Goal: Task Accomplishment & Management: Use online tool/utility

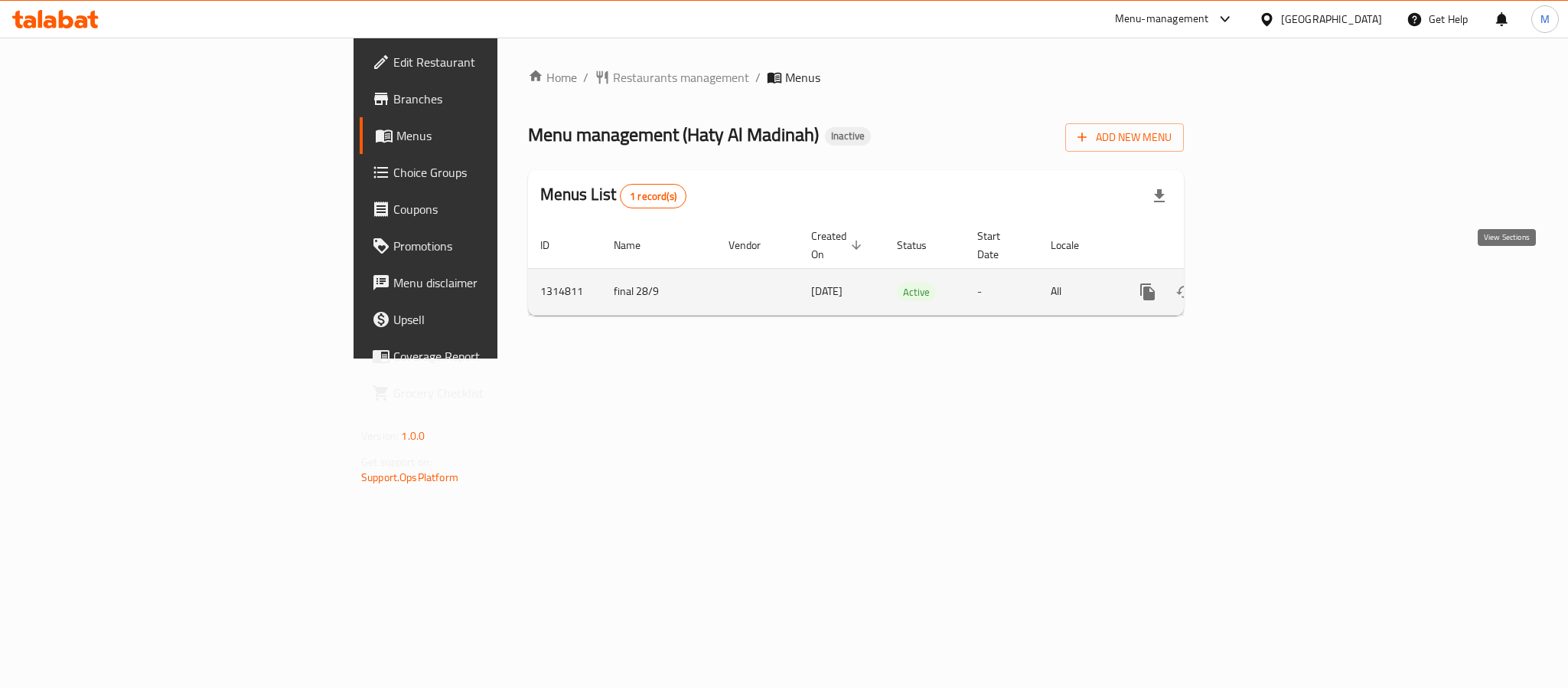
click at [1265, 285] on icon "enhanced table" at bounding box center [1259, 292] width 14 height 14
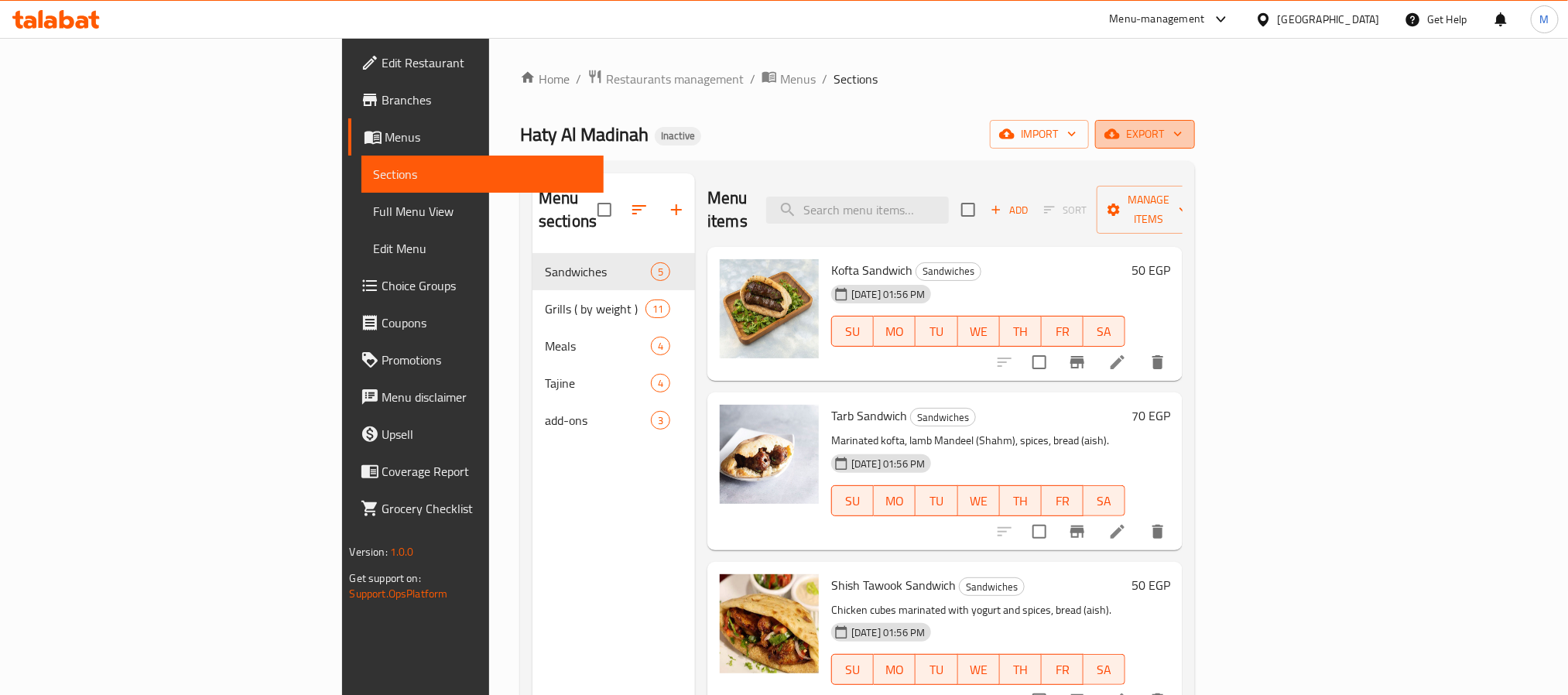
click at [1182, 126] on span "export" at bounding box center [1145, 134] width 75 height 19
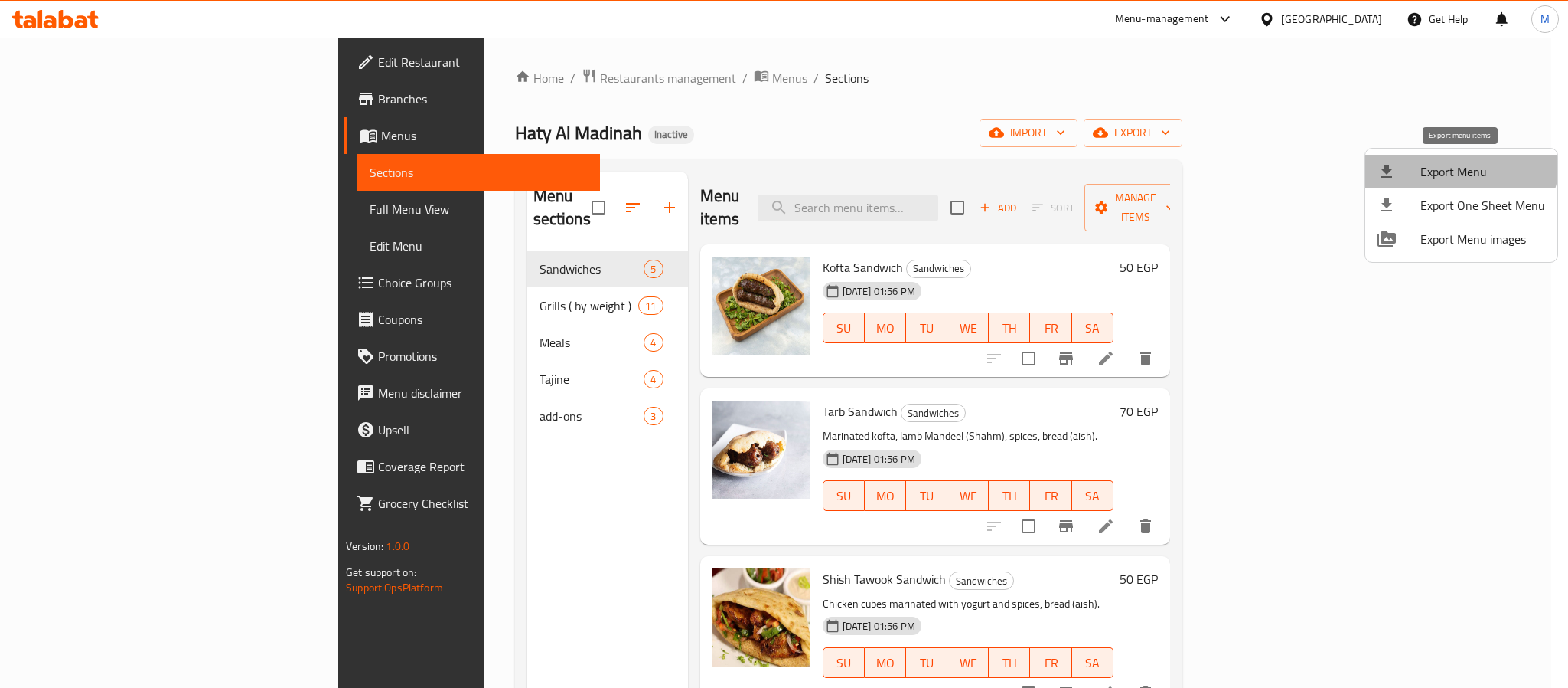
click at [1448, 155] on li "Export Menu" at bounding box center [1461, 171] width 192 height 34
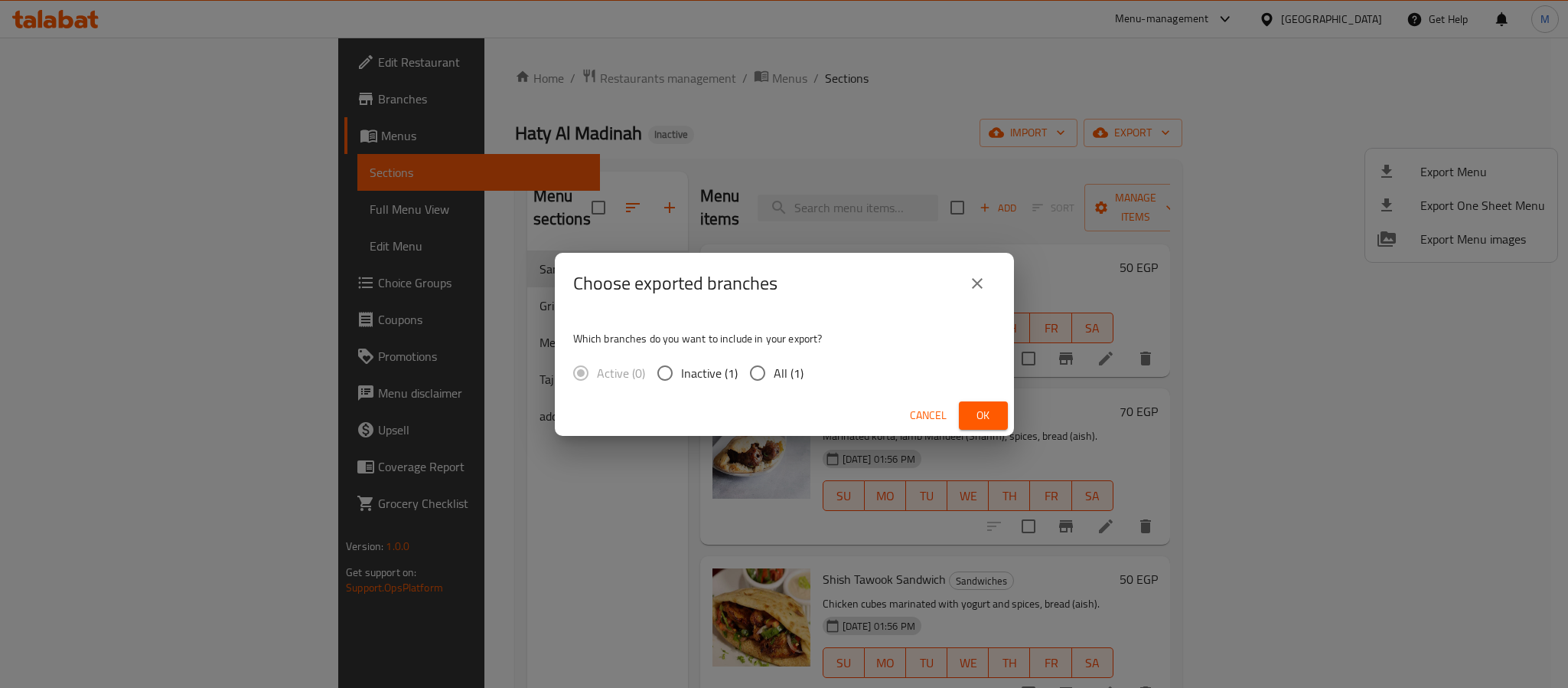
click at [806, 384] on div "Active (0) Inactive (1) All (1)" at bounding box center [695, 372] width 242 height 32
click at [793, 373] on span "All (1)" at bounding box center [788, 372] width 30 height 18
click at [774, 373] on input "All (1)" at bounding box center [757, 372] width 32 height 32
radio input "true"
drag, startPoint x: 976, startPoint y: 409, endPoint x: 955, endPoint y: 381, distance: 35.0
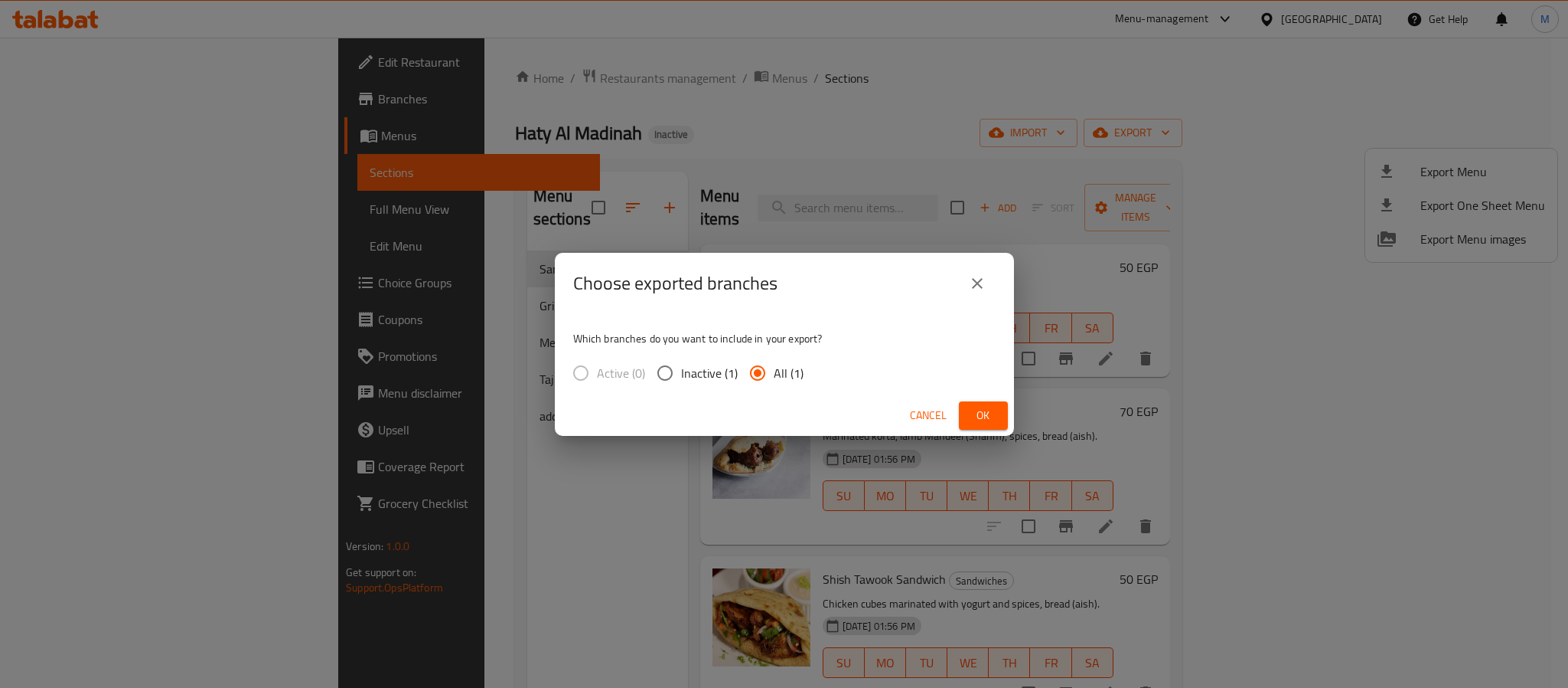
click at [977, 409] on span "Ok" at bounding box center [983, 415] width 24 height 19
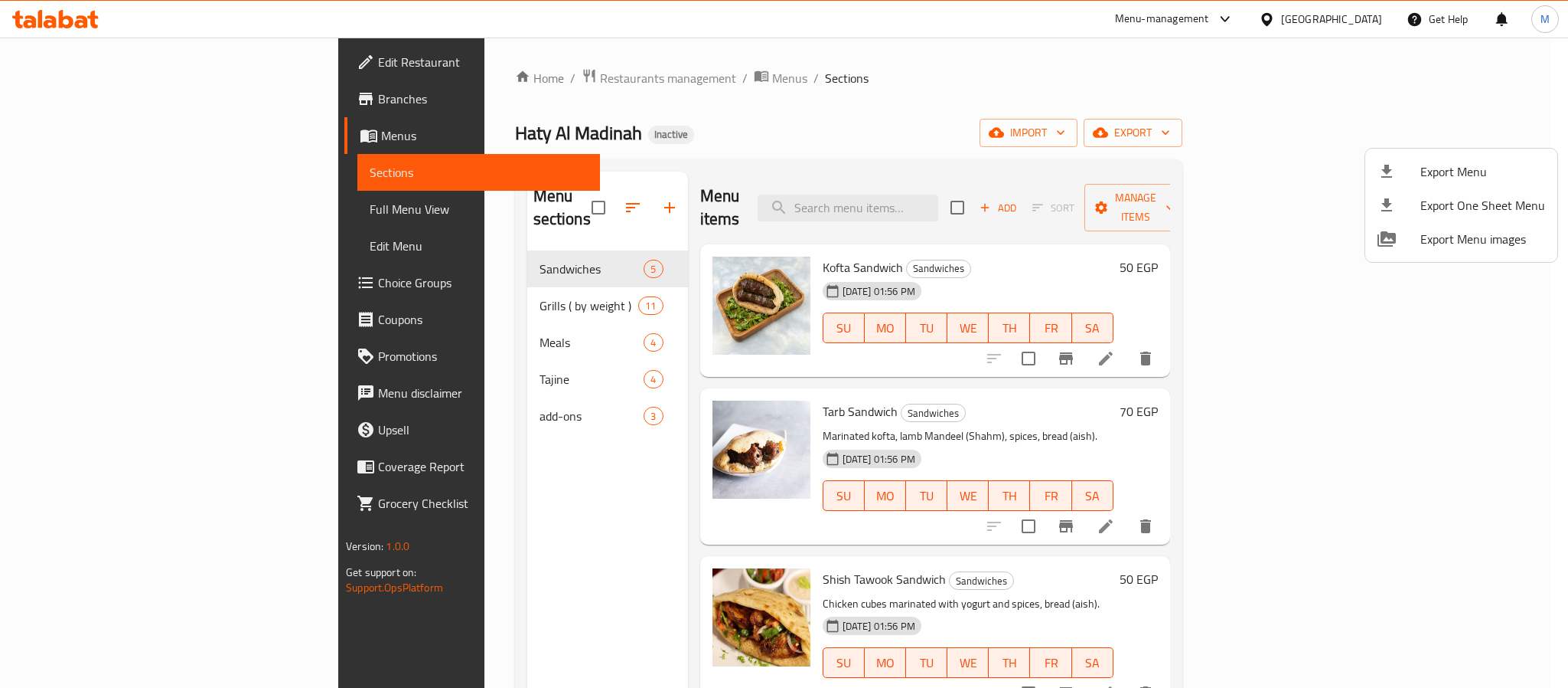
click at [1364, 14] on div at bounding box center [784, 344] width 1568 height 688
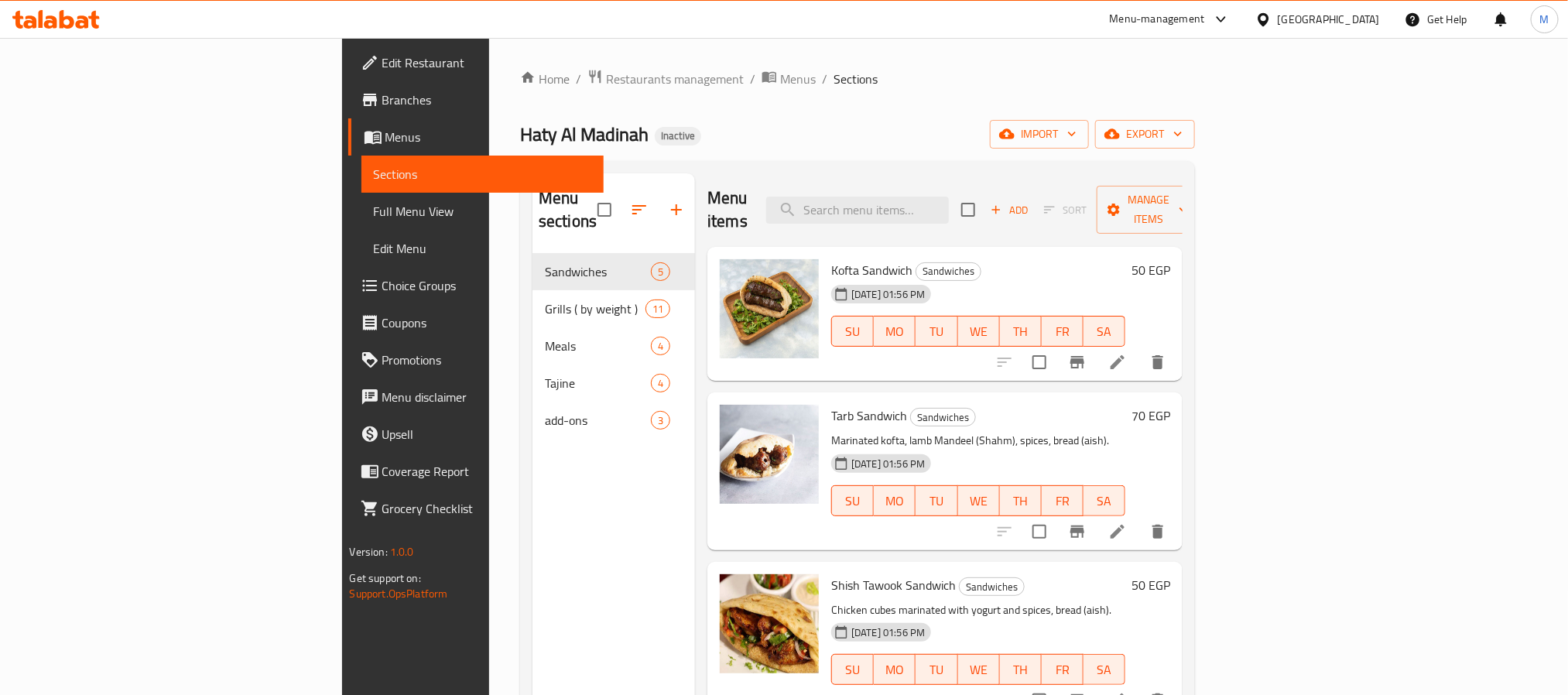
click at [1371, 18] on div "Egypt" at bounding box center [1329, 19] width 103 height 17
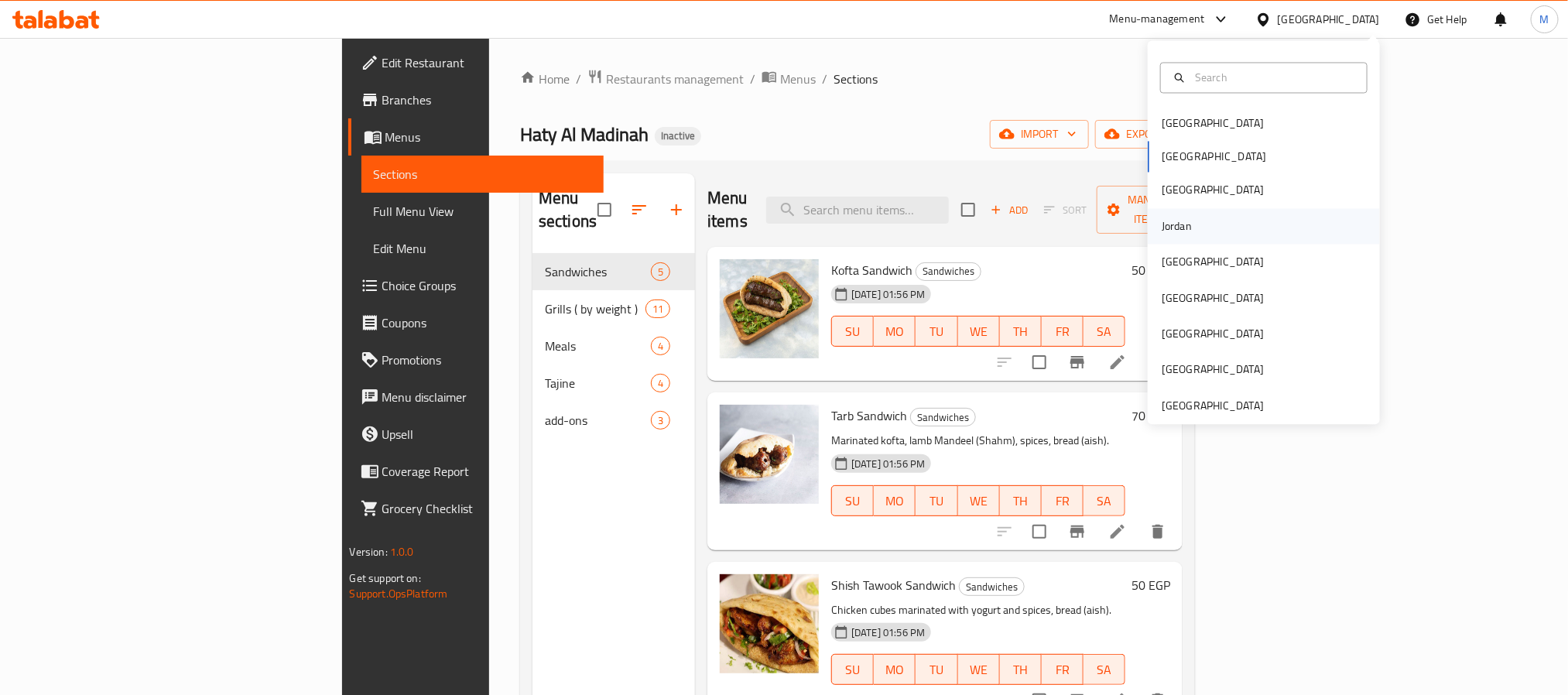
click at [1175, 219] on div "Jordan" at bounding box center [1176, 225] width 55 height 36
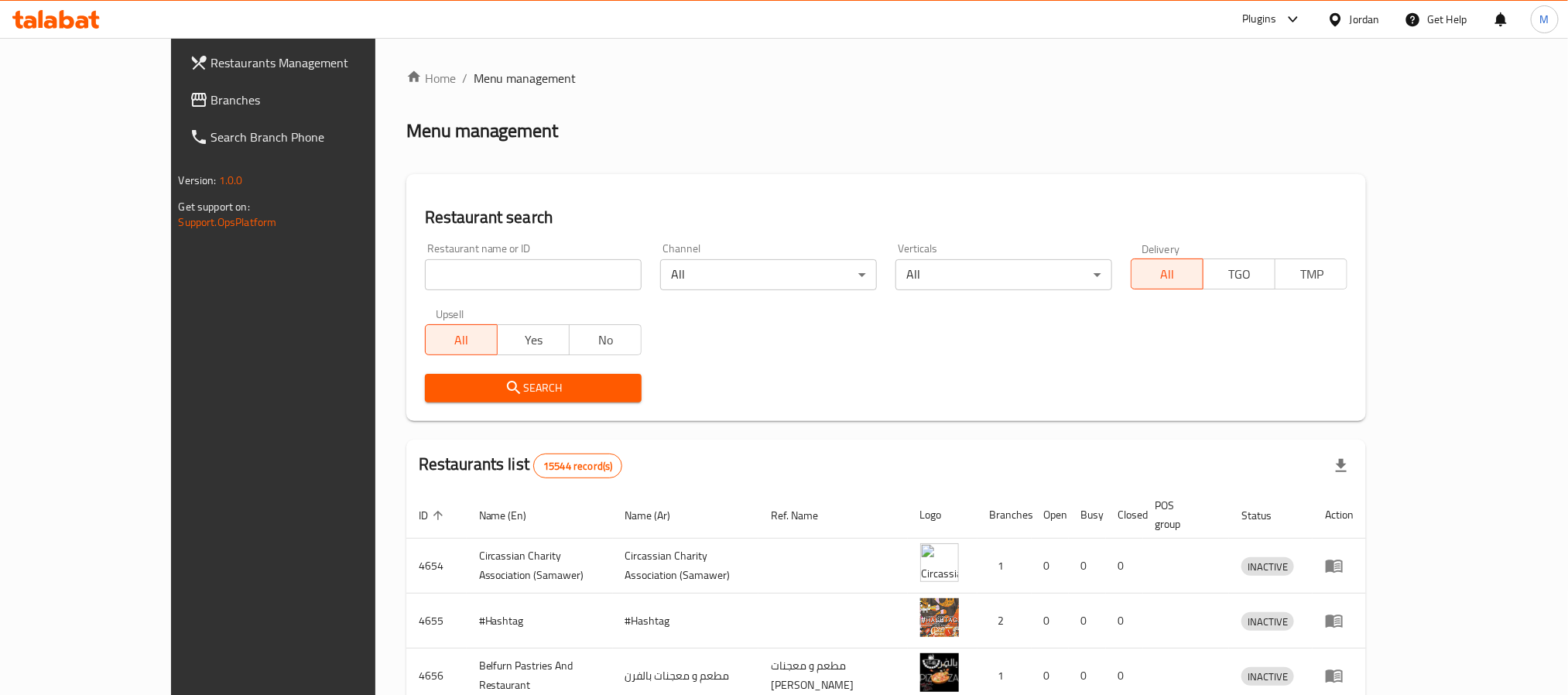
drag, startPoint x: 84, startPoint y: 100, endPoint x: 399, endPoint y: 142, distance: 317.8
click at [211, 100] on span "Branches" at bounding box center [316, 99] width 209 height 18
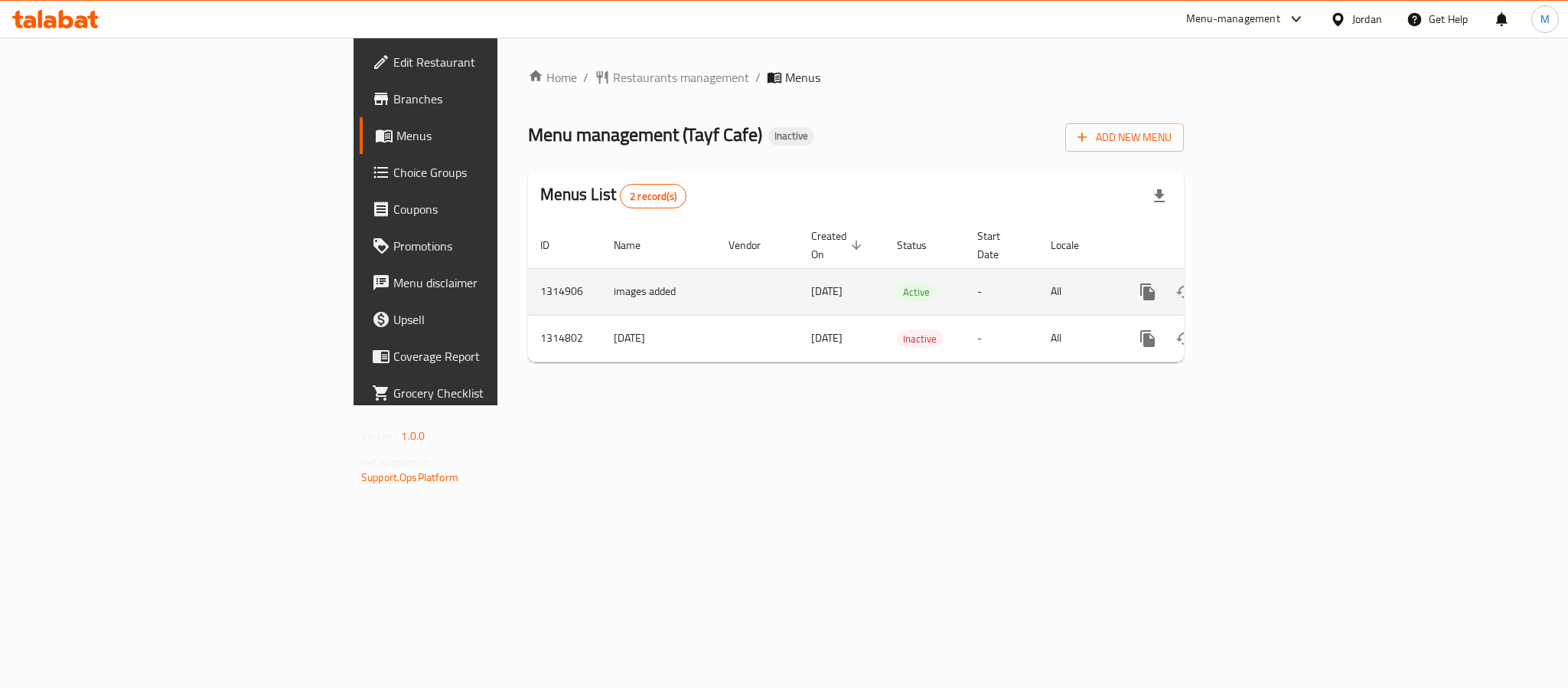
click at [1277, 279] on link "enhanced table" at bounding box center [1258, 292] width 37 height 37
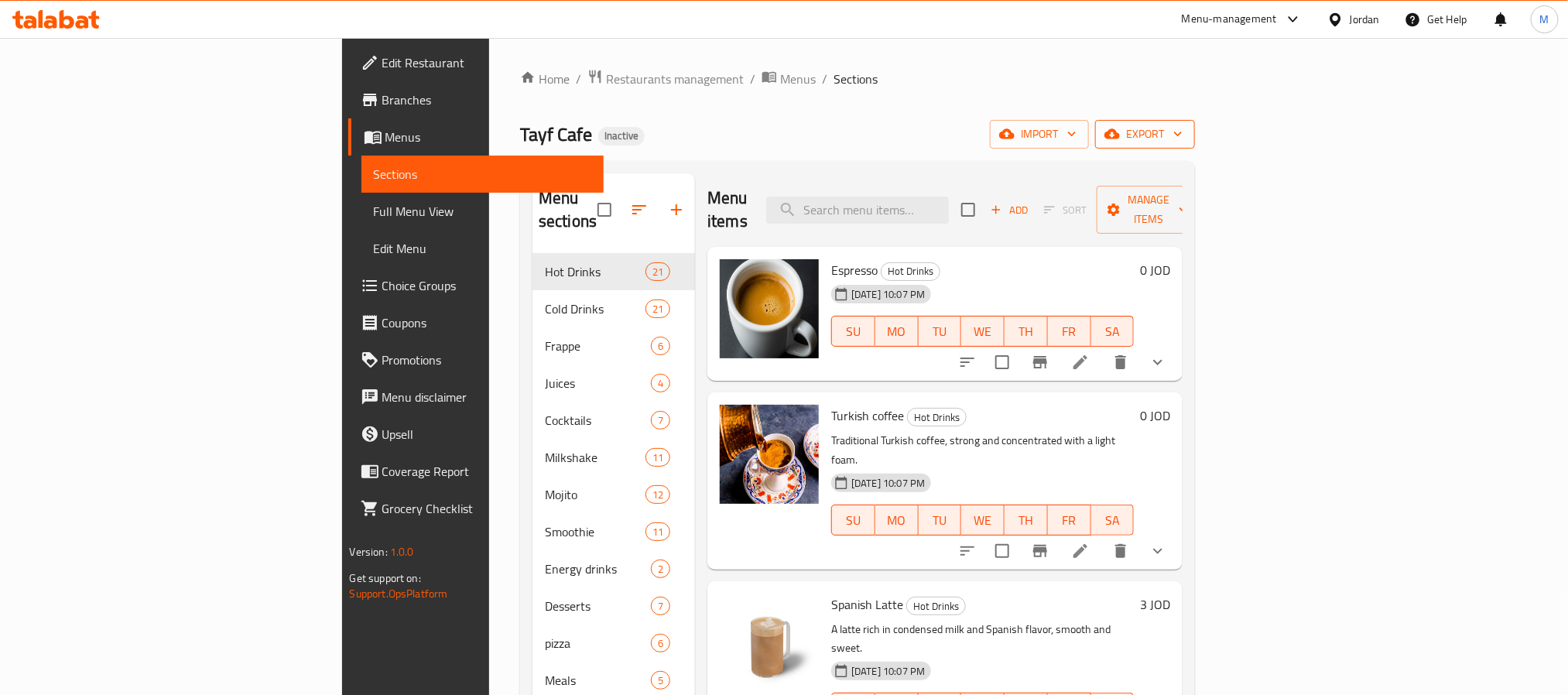
click at [1195, 144] on button "export" at bounding box center [1145, 134] width 100 height 29
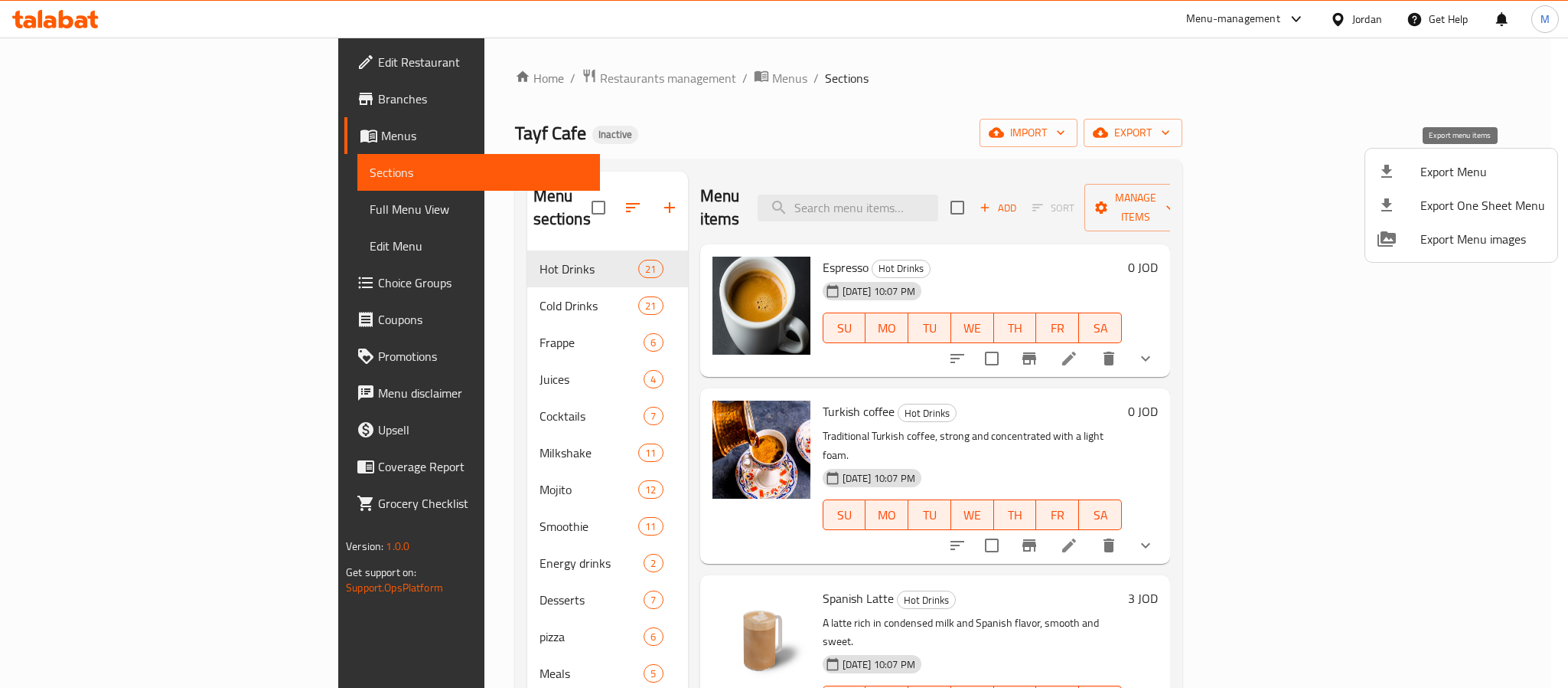
click at [1385, 182] on li "Export Menu" at bounding box center [1461, 171] width 192 height 34
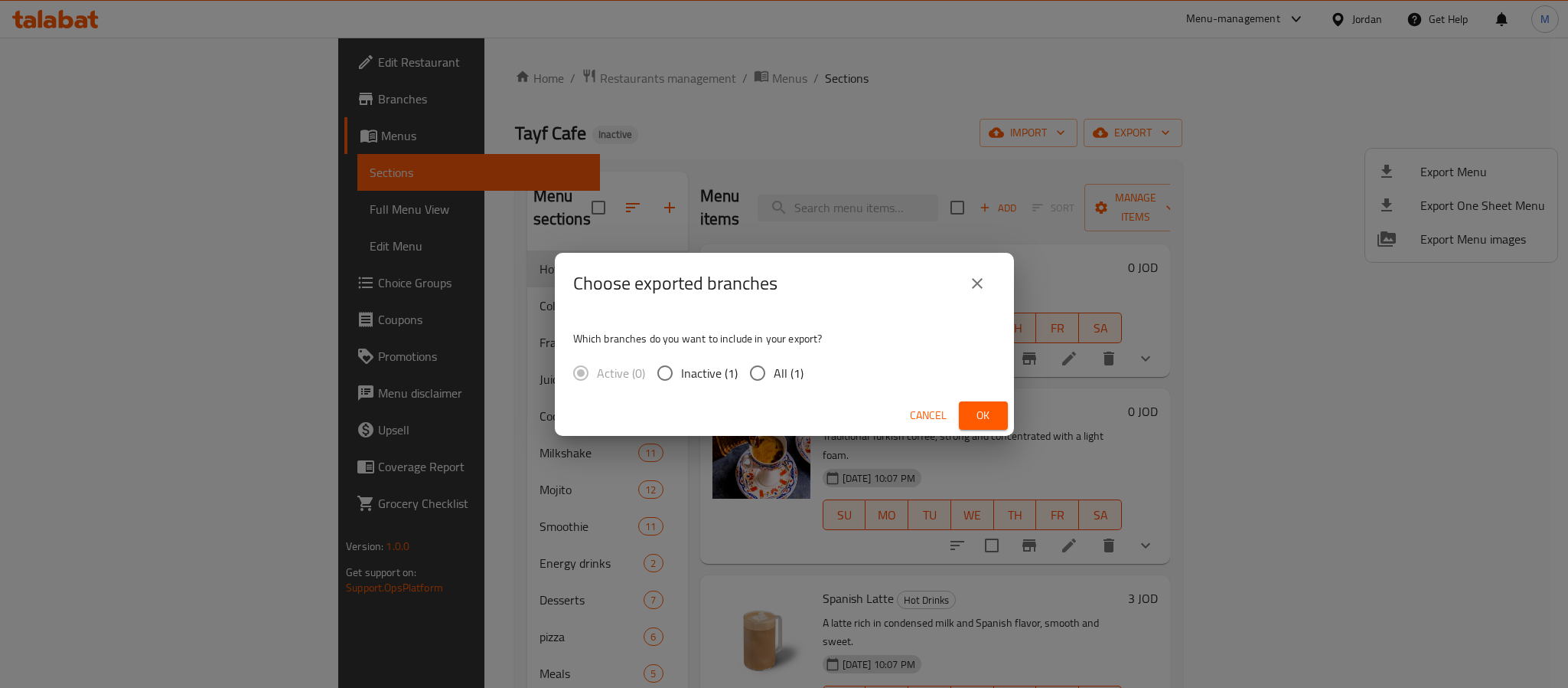
click at [768, 382] on input "All (1)" at bounding box center [757, 372] width 32 height 32
radio input "true"
click at [983, 414] on span "Ok" at bounding box center [983, 415] width 24 height 19
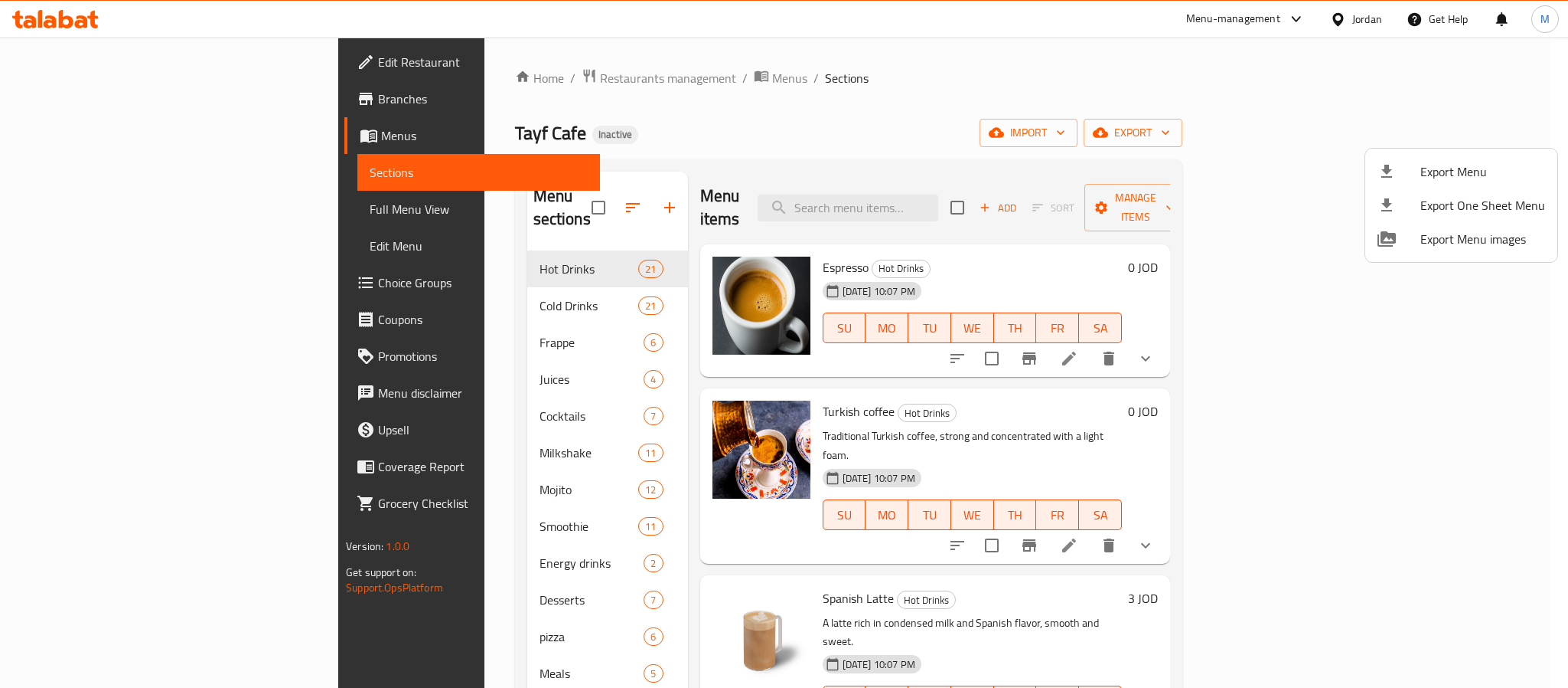
click at [487, 73] on div at bounding box center [784, 344] width 1568 height 688
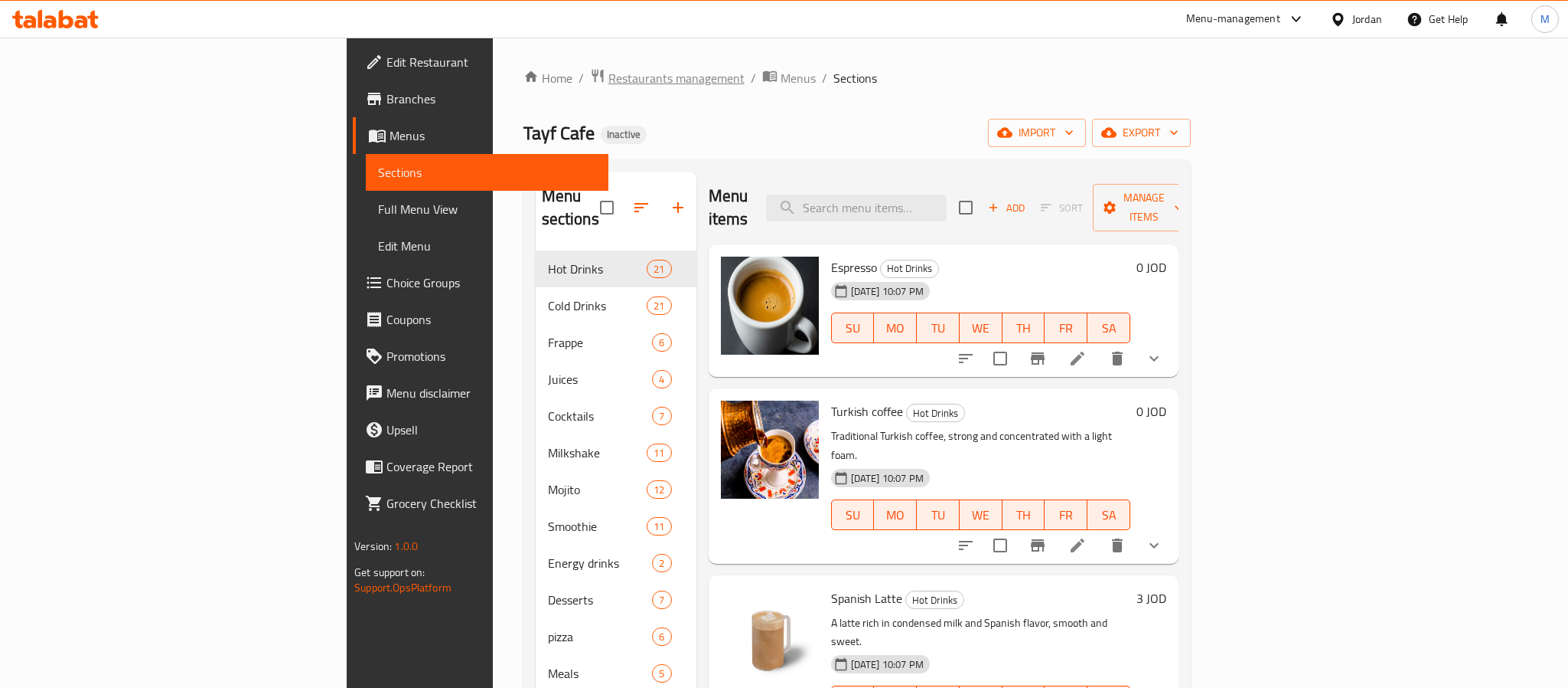
click at [609, 73] on span "Restaurants management" at bounding box center [677, 77] width 136 height 18
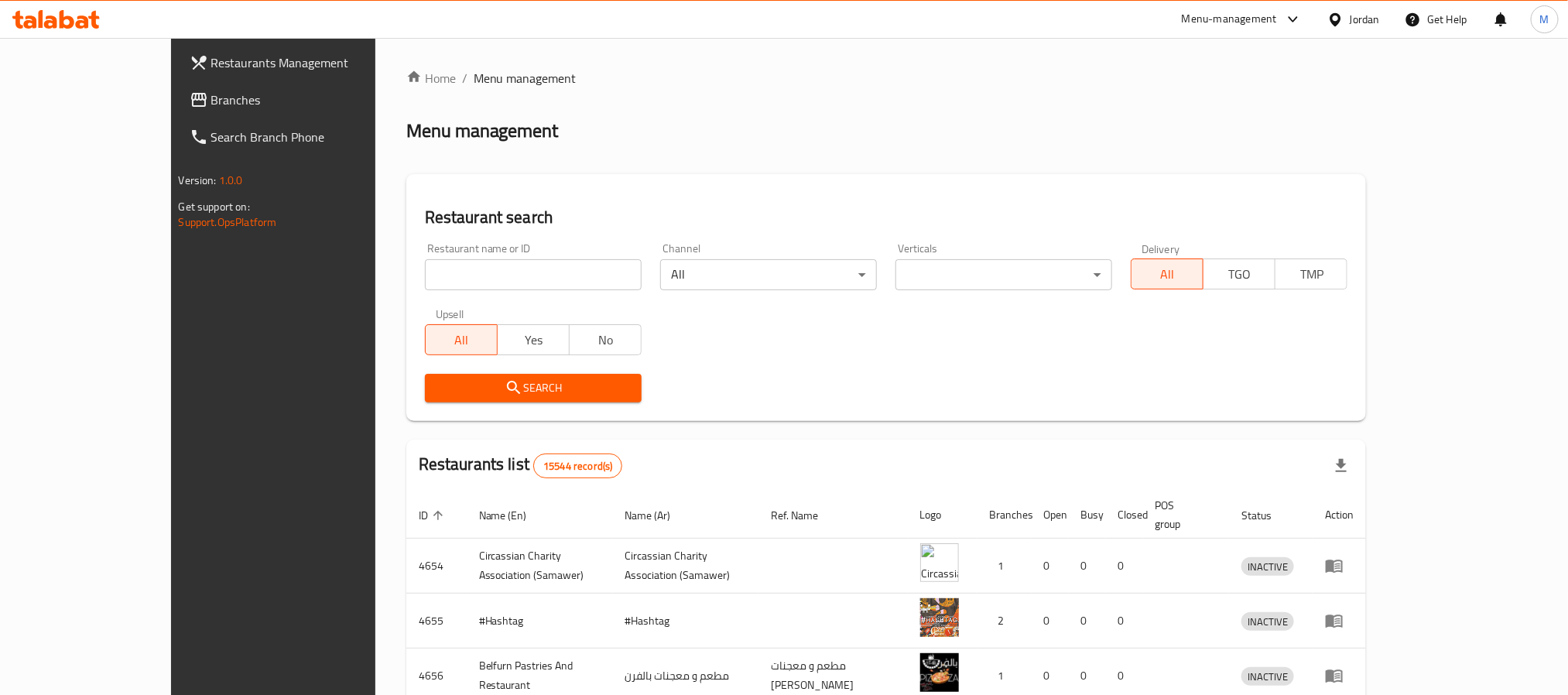
click at [211, 96] on span "Branches" at bounding box center [316, 99] width 209 height 18
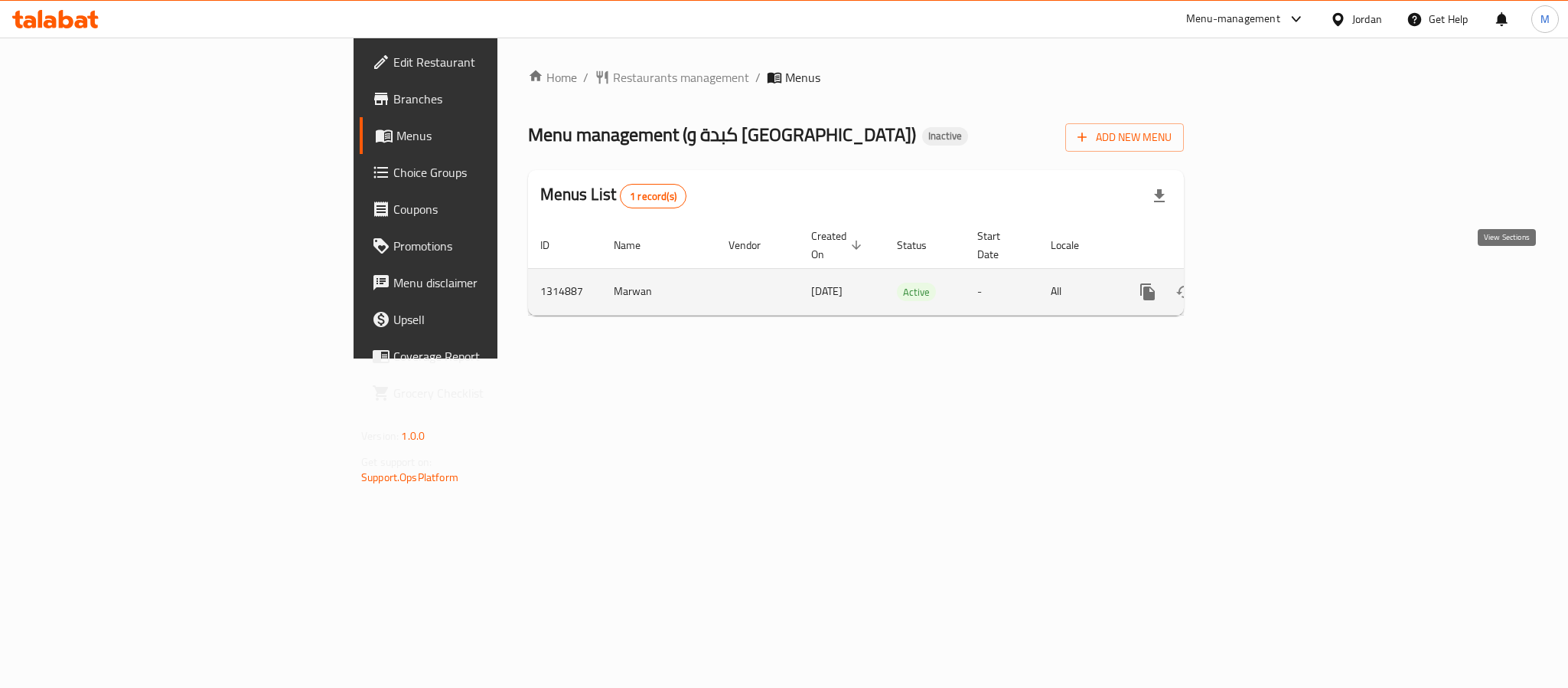
click at [1267, 283] on icon "enhanced table" at bounding box center [1258, 292] width 18 height 18
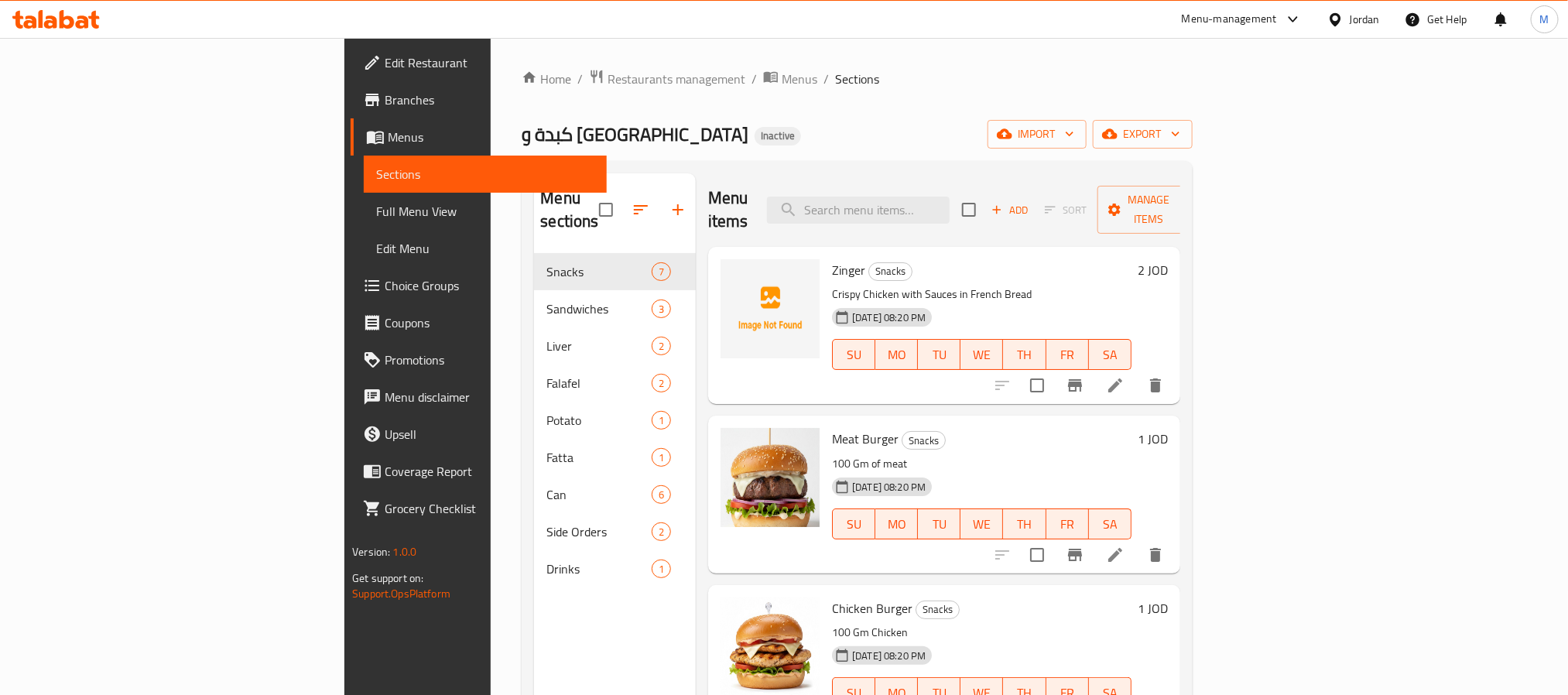
click at [1192, 163] on div "Menu sections Snacks 7 Sandwiches 3 Liver 2 Falafel 2 Potato 1 Fatta 1 Can 6 Si…" at bounding box center [856, 520] width 670 height 719
click at [1180, 137] on span "export" at bounding box center [1142, 134] width 75 height 19
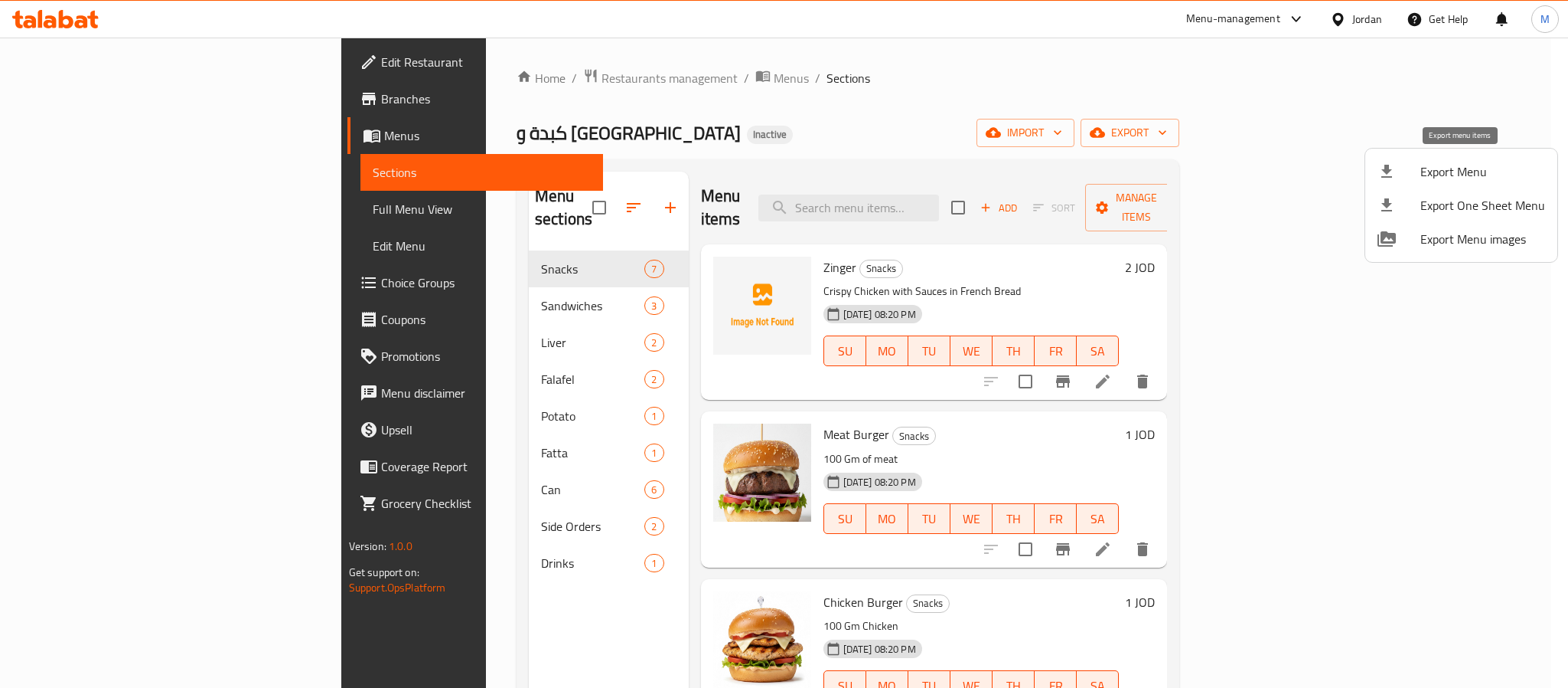
click at [1461, 164] on span "Export Menu" at bounding box center [1482, 171] width 125 height 18
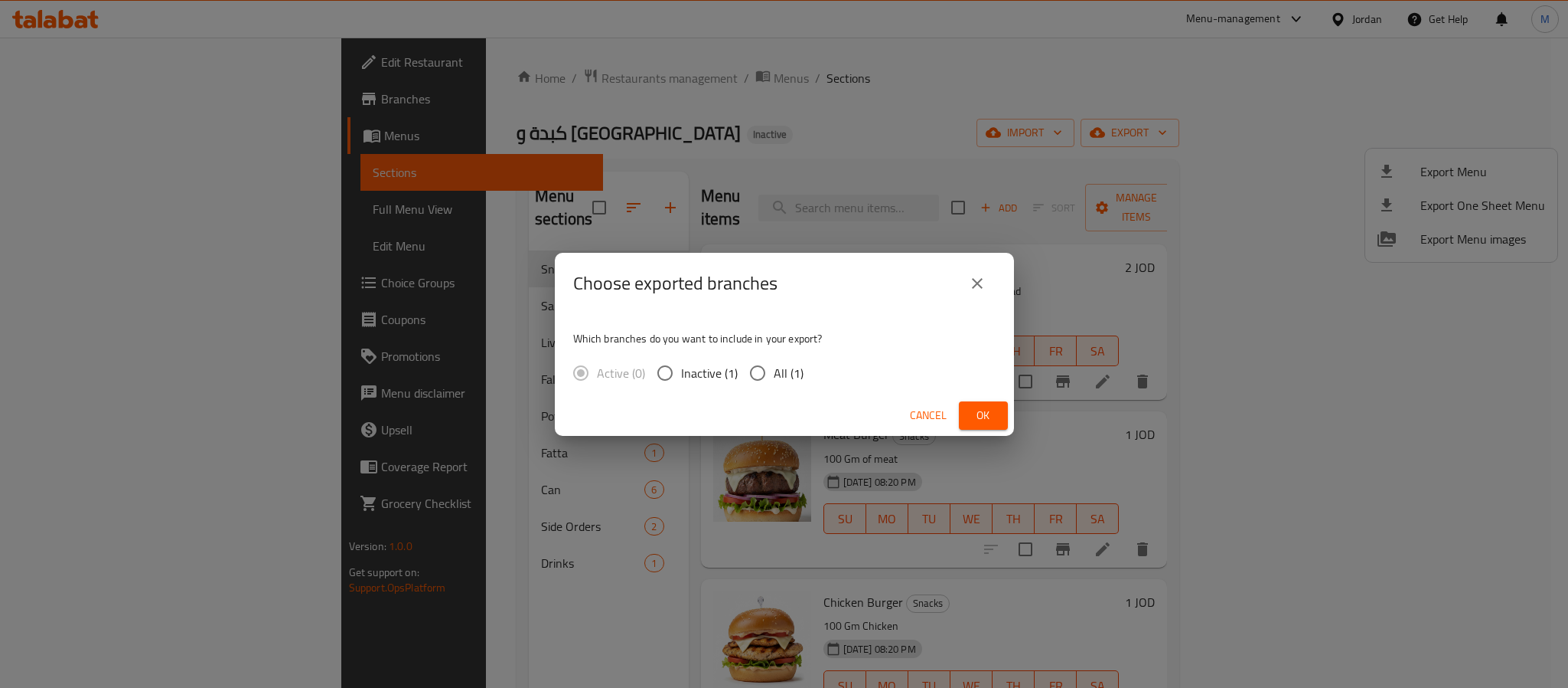
click at [764, 367] on input "All (1)" at bounding box center [757, 372] width 32 height 32
radio input "true"
click at [981, 412] on span "Ok" at bounding box center [983, 415] width 24 height 19
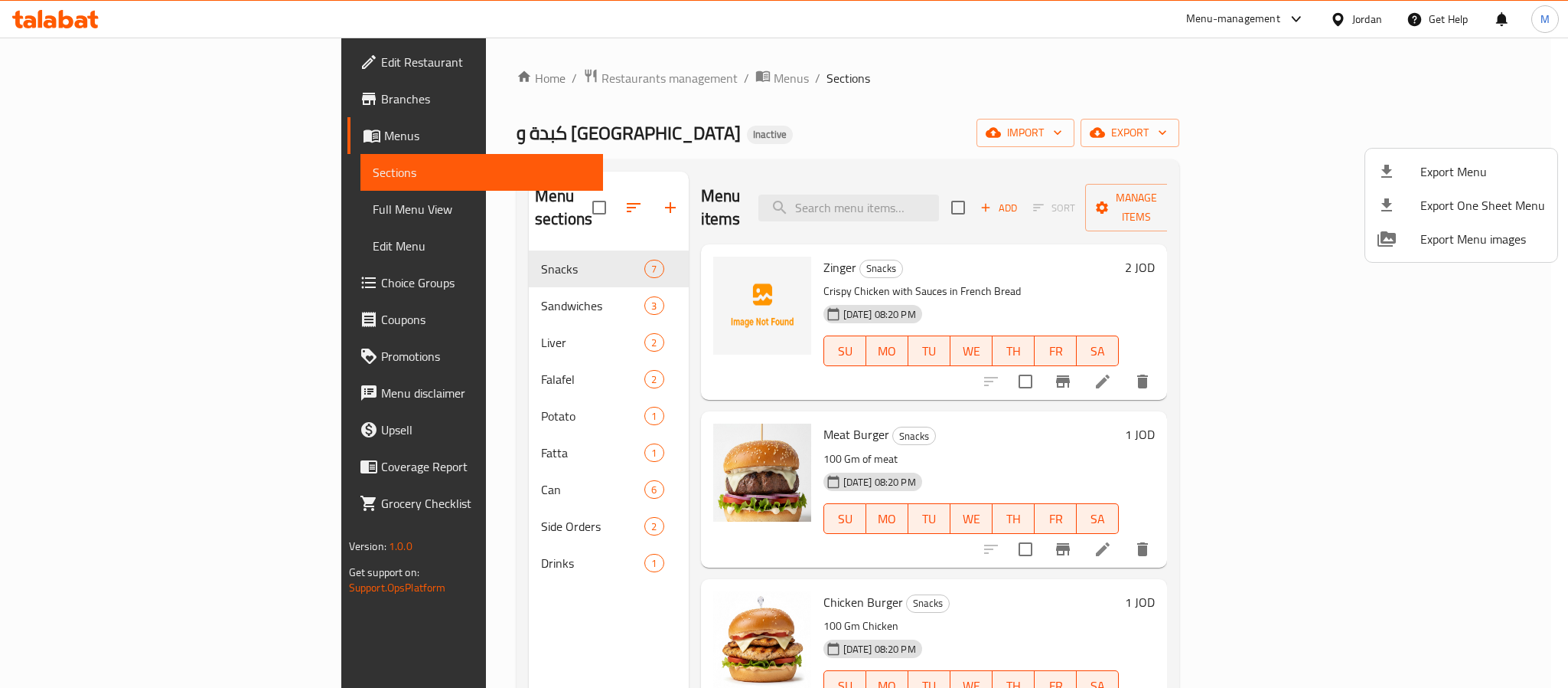
click at [154, 46] on div at bounding box center [784, 344] width 1568 height 688
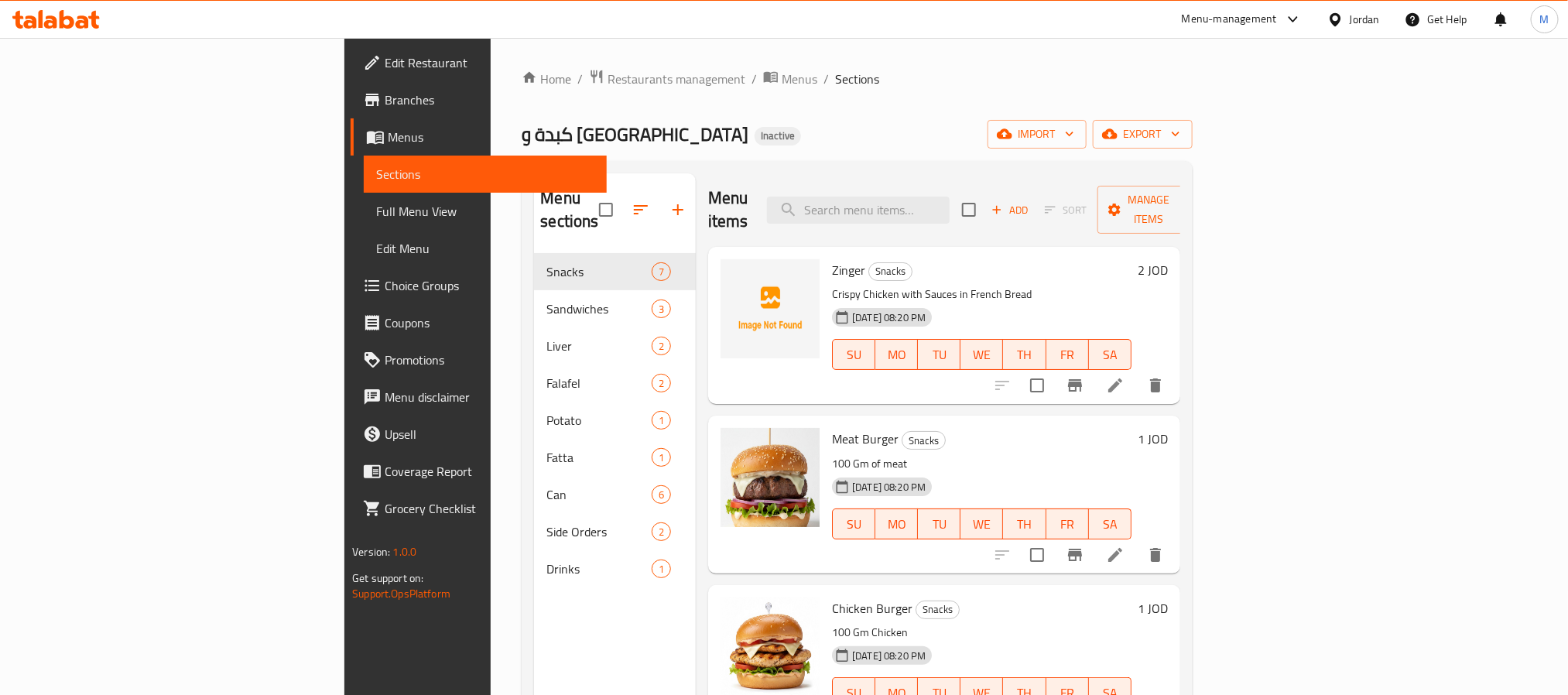
click at [384, 68] on span "Edit Restaurant" at bounding box center [488, 62] width 209 height 18
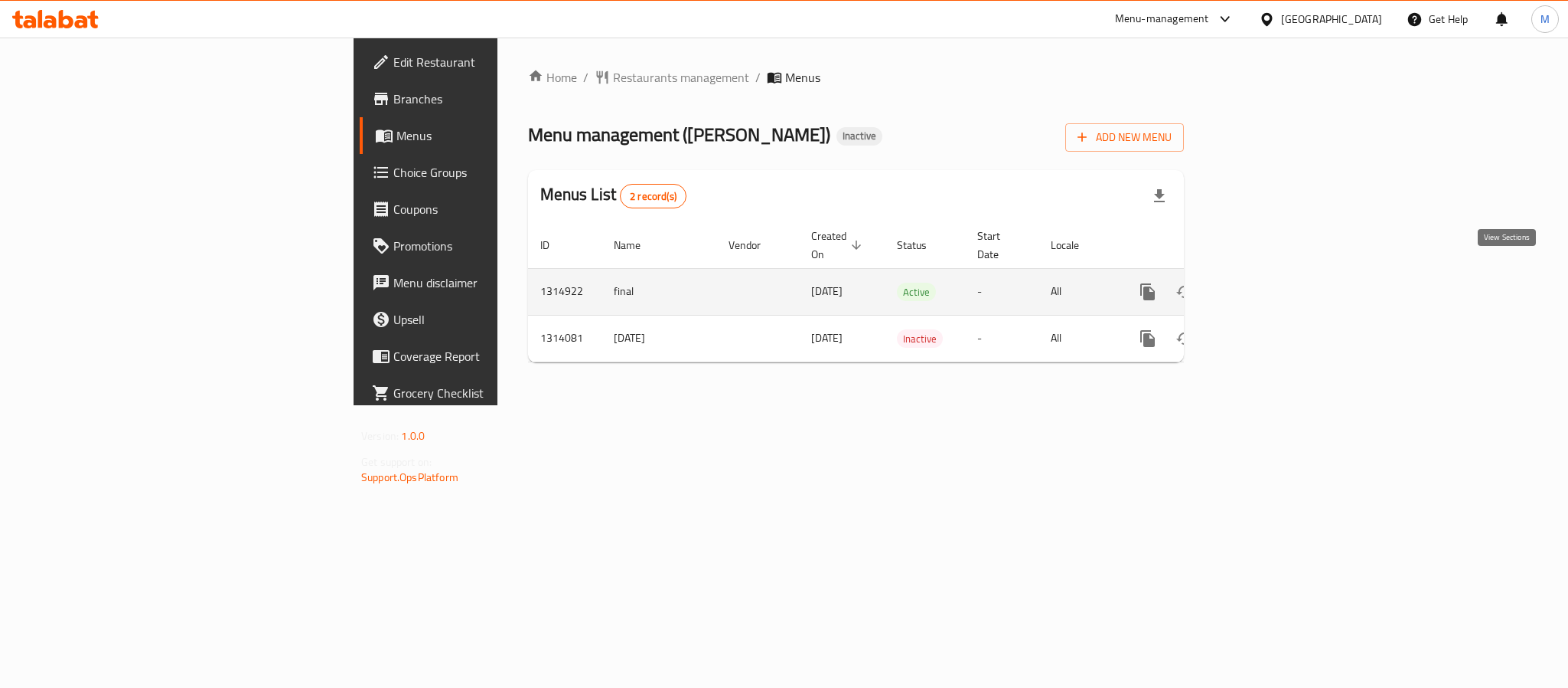
click at [1267, 283] on icon "enhanced table" at bounding box center [1258, 292] width 18 height 18
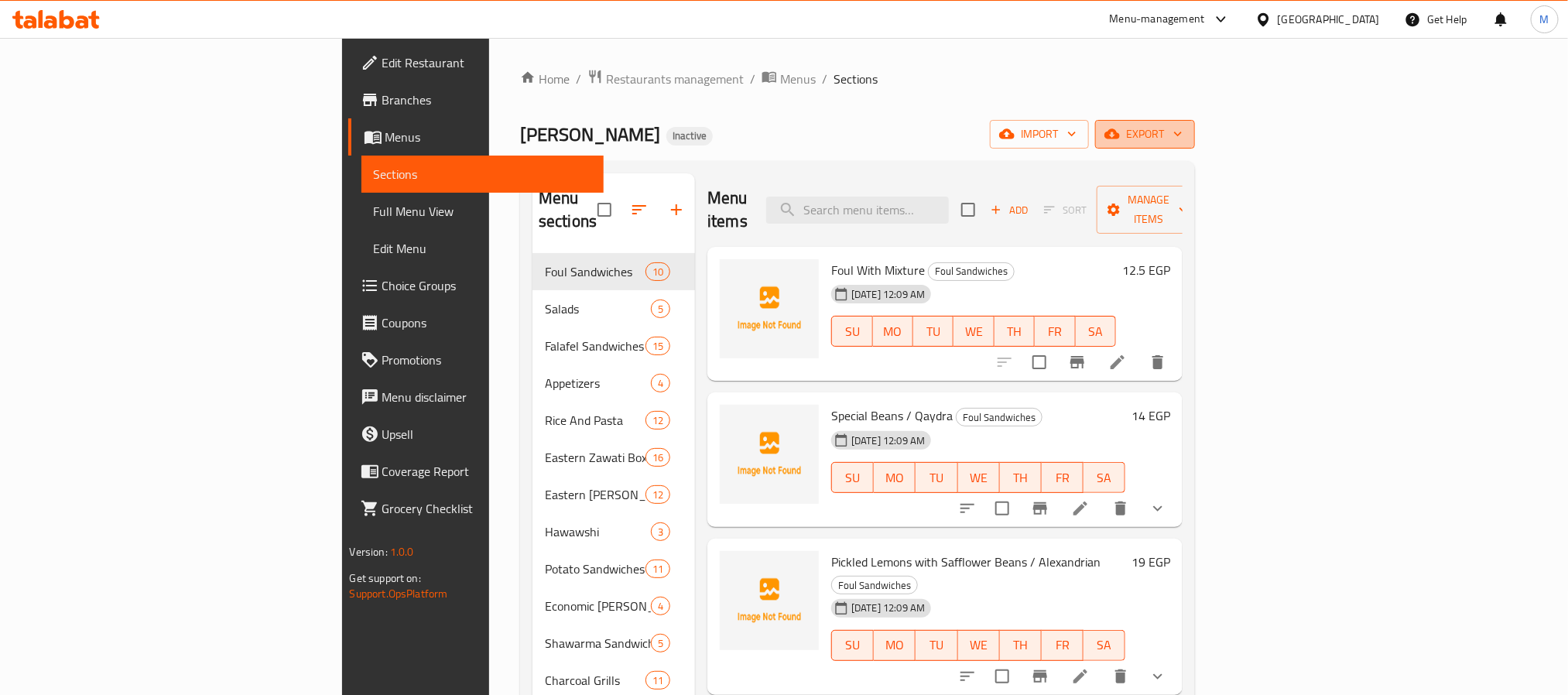
click at [1182, 136] on span "export" at bounding box center [1145, 134] width 75 height 19
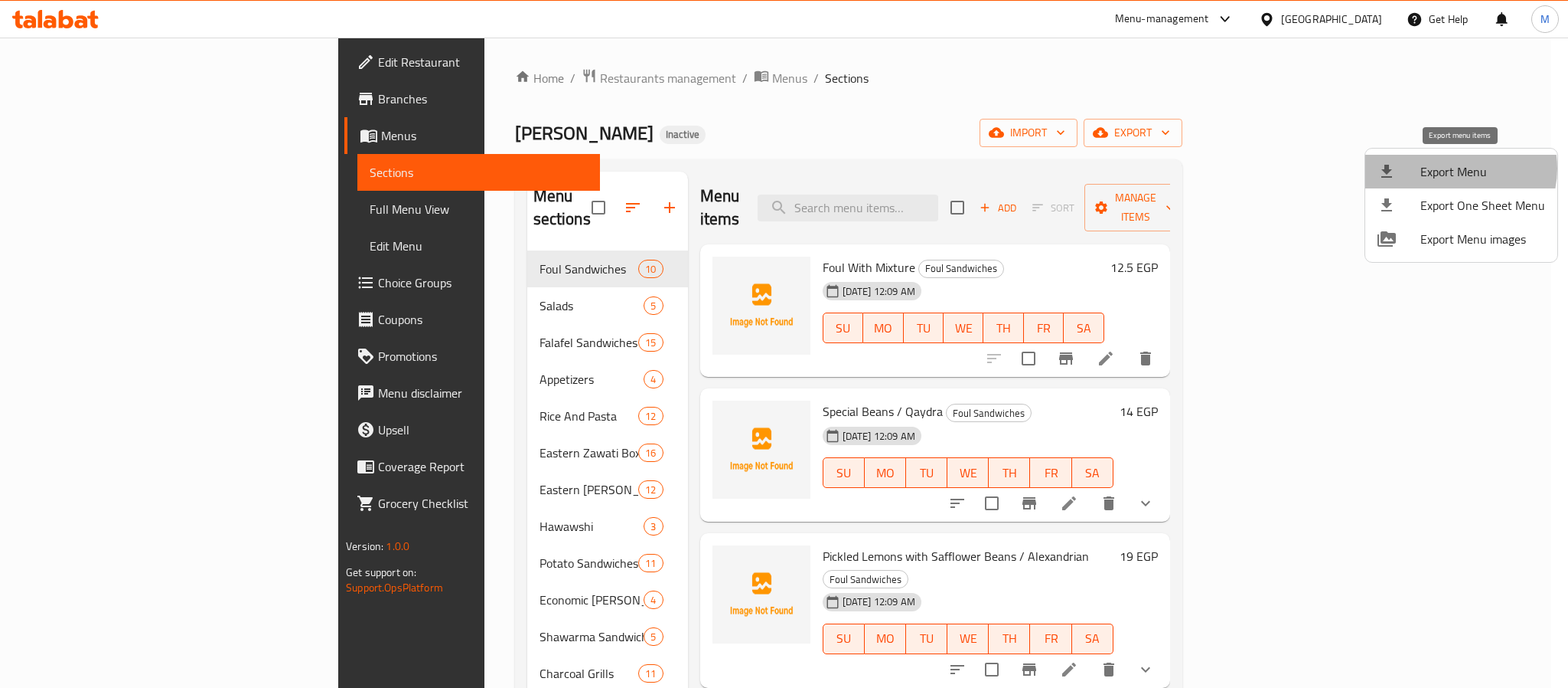
click at [1456, 169] on span "Export Menu" at bounding box center [1482, 171] width 125 height 18
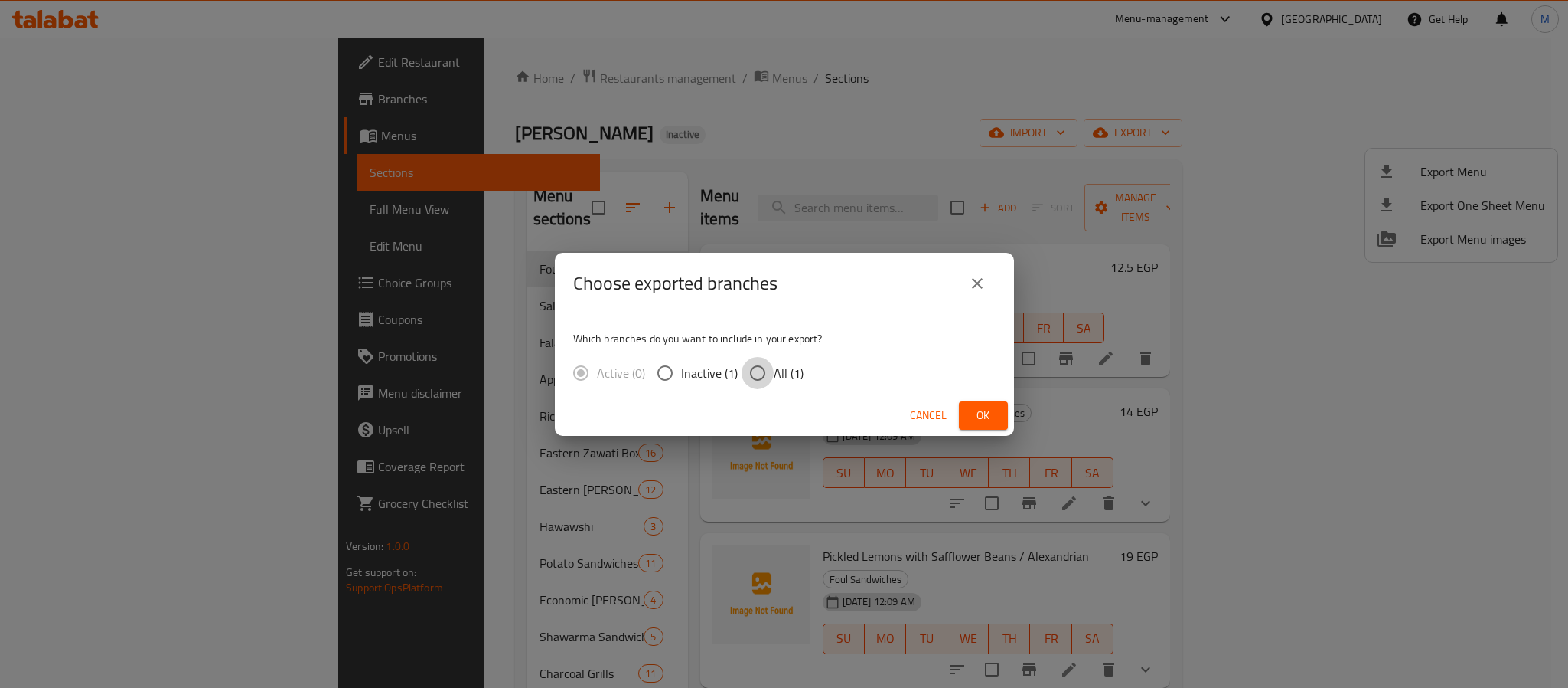
click at [758, 368] on input "All (1)" at bounding box center [757, 372] width 32 height 32
radio input "true"
click at [979, 406] on span "Ok" at bounding box center [983, 415] width 24 height 19
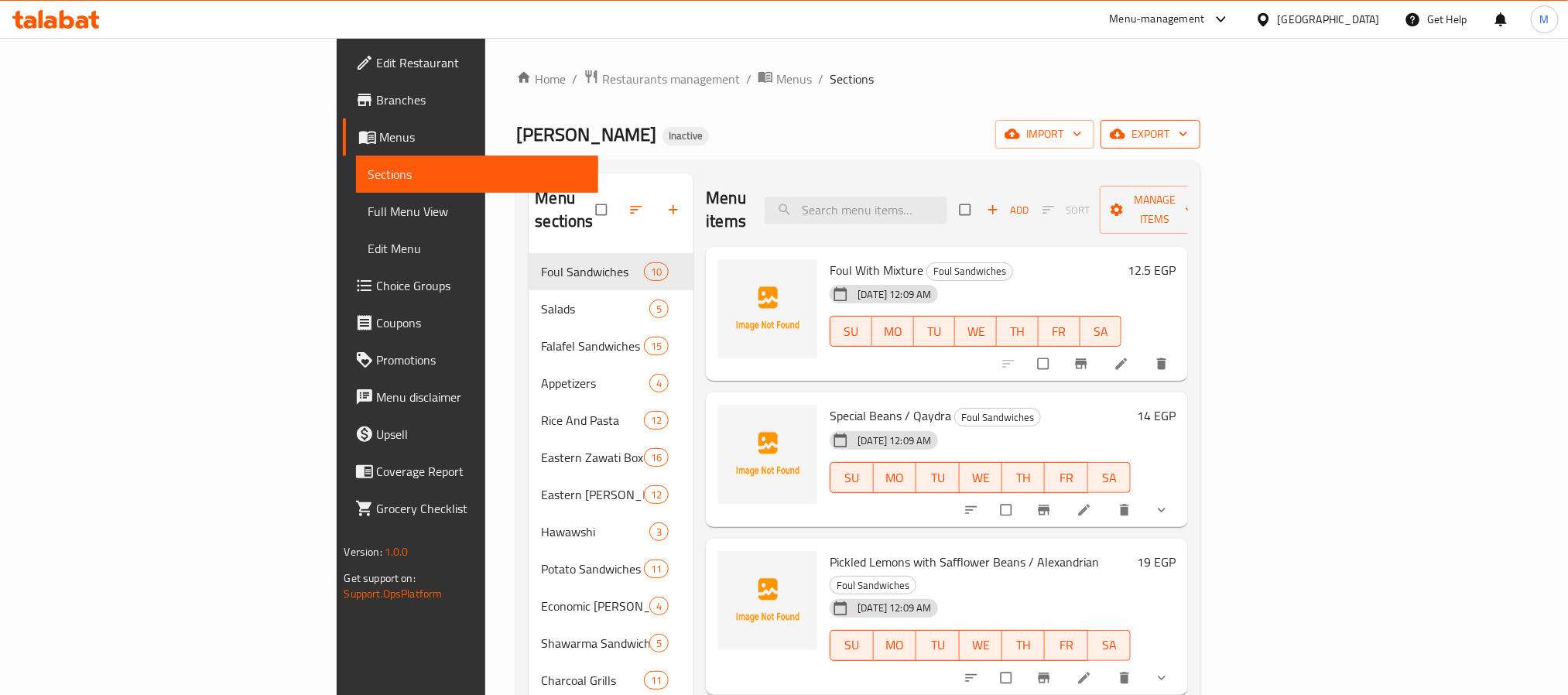
click at [1188, 133] on span "export" at bounding box center [1150, 134] width 75 height 19
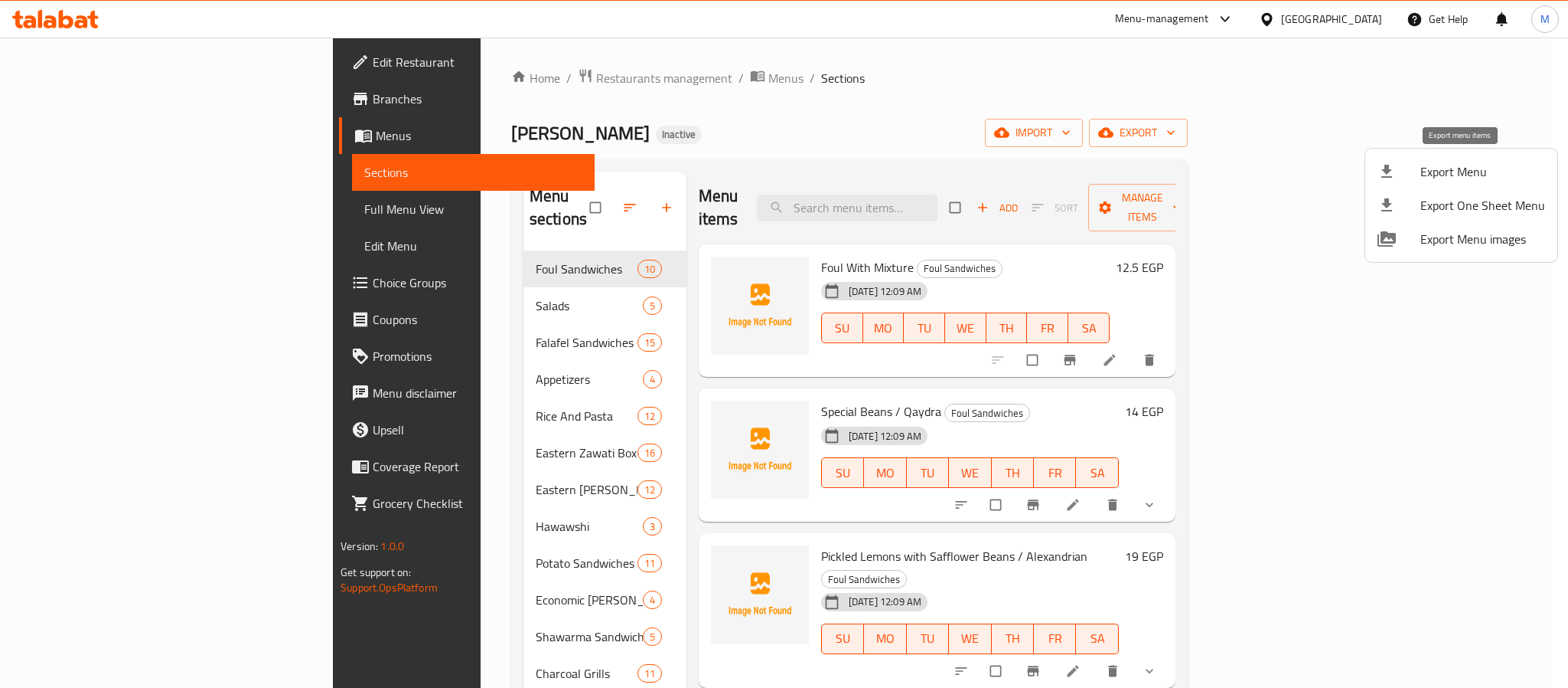
click at [1461, 165] on span "Export Menu" at bounding box center [1482, 171] width 125 height 18
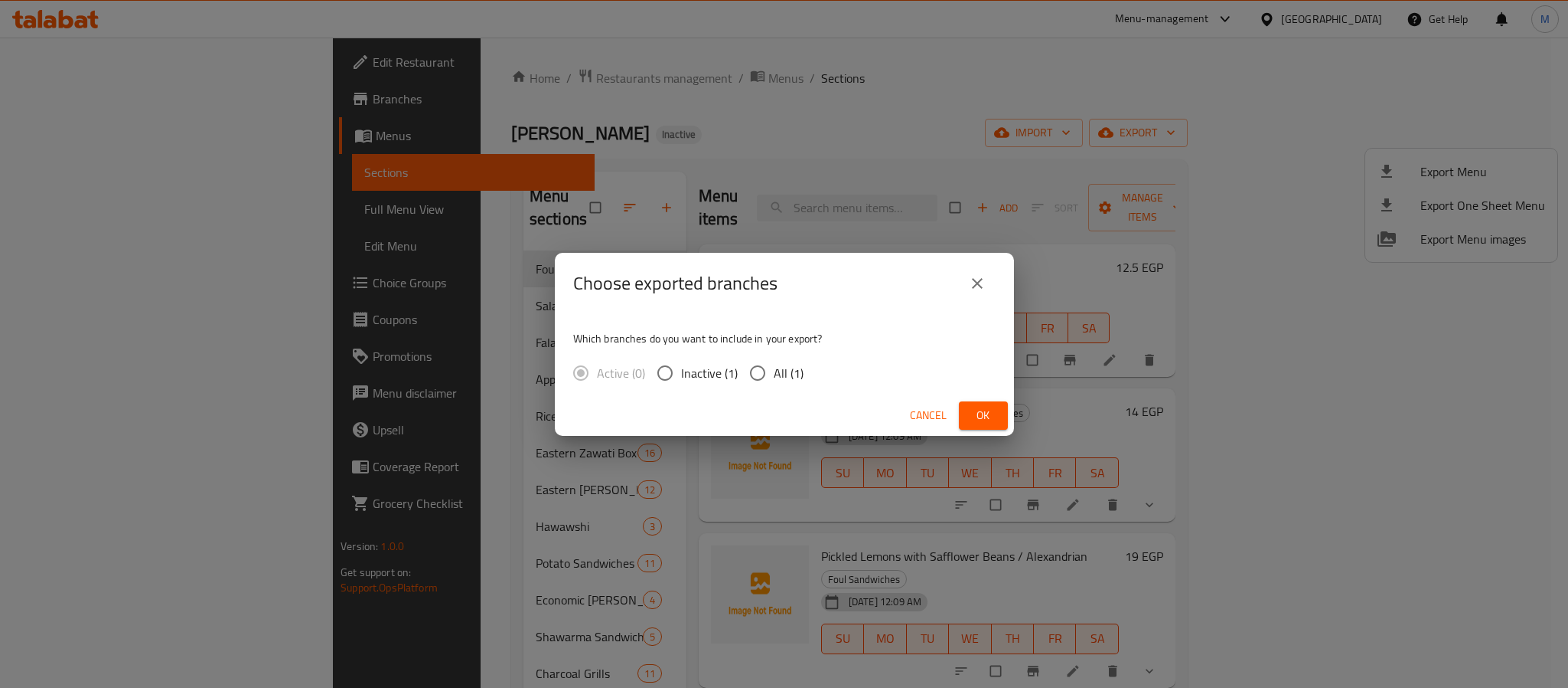
click at [804, 366] on div "Active (0) Inactive (1) All (1)" at bounding box center [695, 372] width 242 height 32
click at [792, 378] on span "All (1)" at bounding box center [788, 372] width 30 height 18
click at [774, 378] on input "All (1)" at bounding box center [757, 372] width 32 height 32
radio input "true"
click at [983, 407] on span "Ok" at bounding box center [983, 415] width 24 height 19
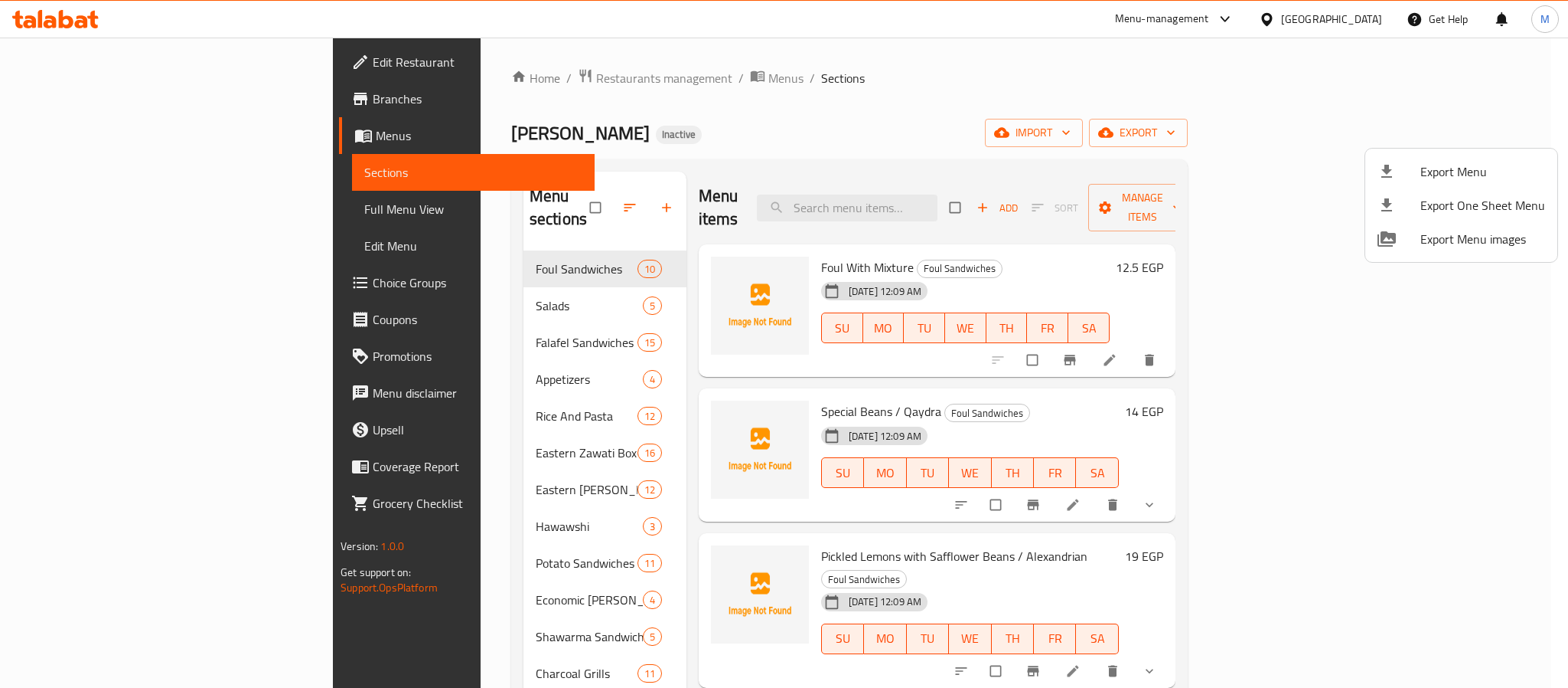
click at [1344, 19] on div at bounding box center [784, 344] width 1568 height 688
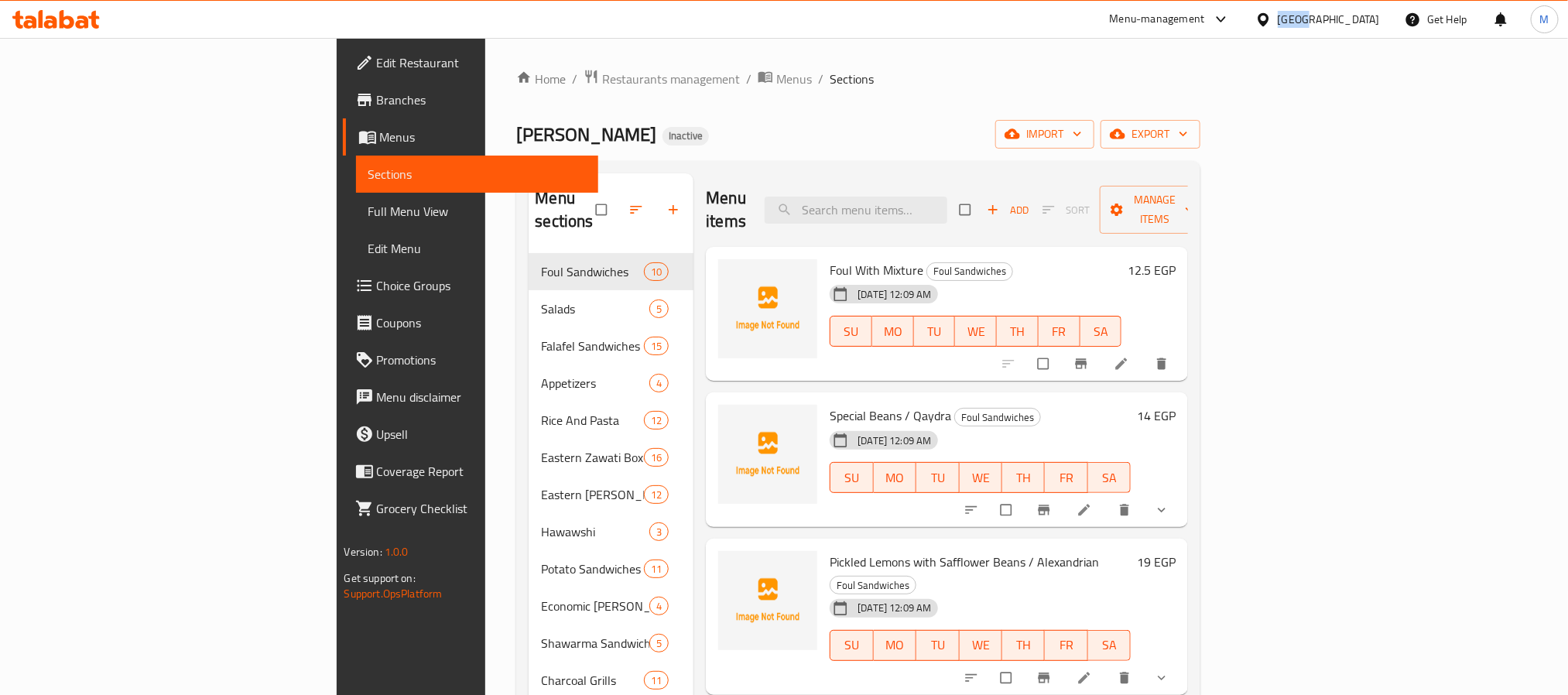
click at [1359, 19] on div "Egypt" at bounding box center [1329, 19] width 103 height 17
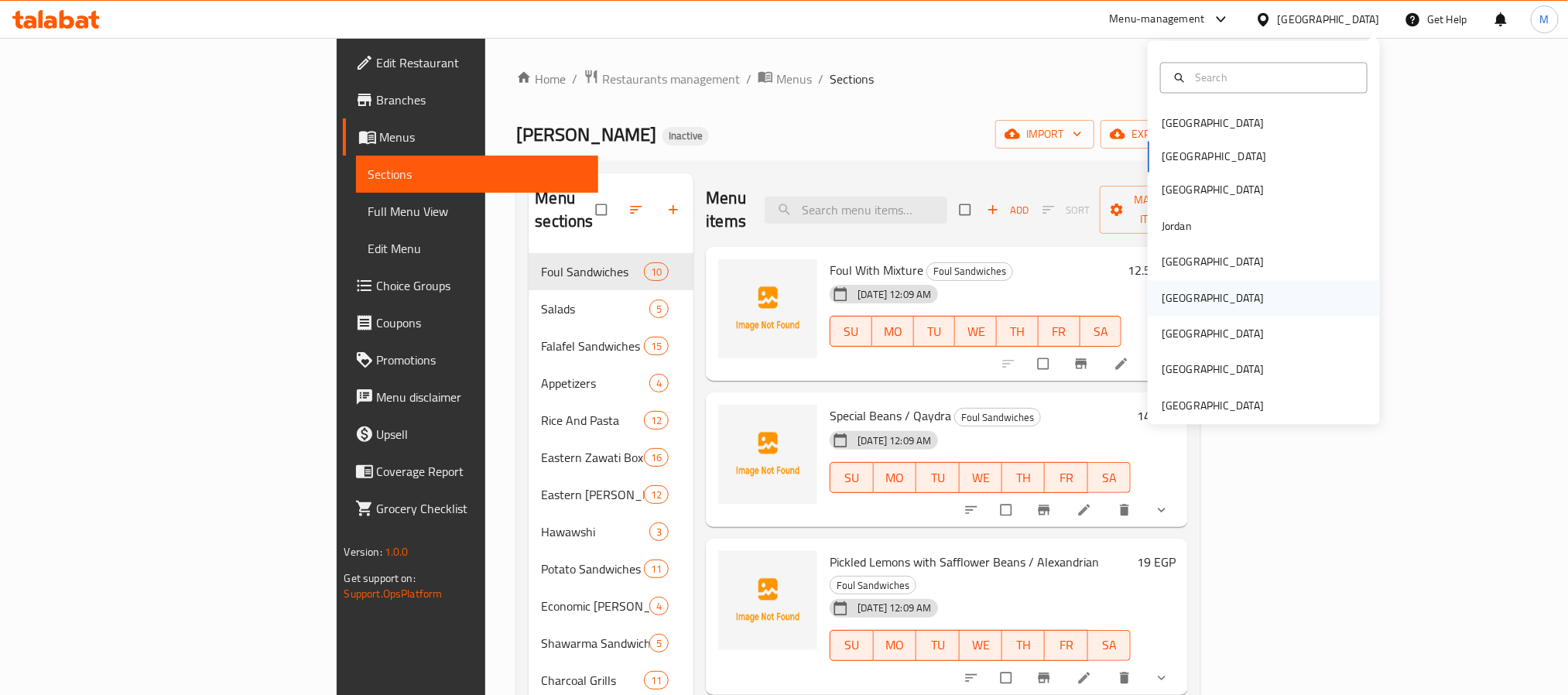
click at [1185, 314] on div "[GEOGRAPHIC_DATA]" at bounding box center [1263, 297] width 232 height 36
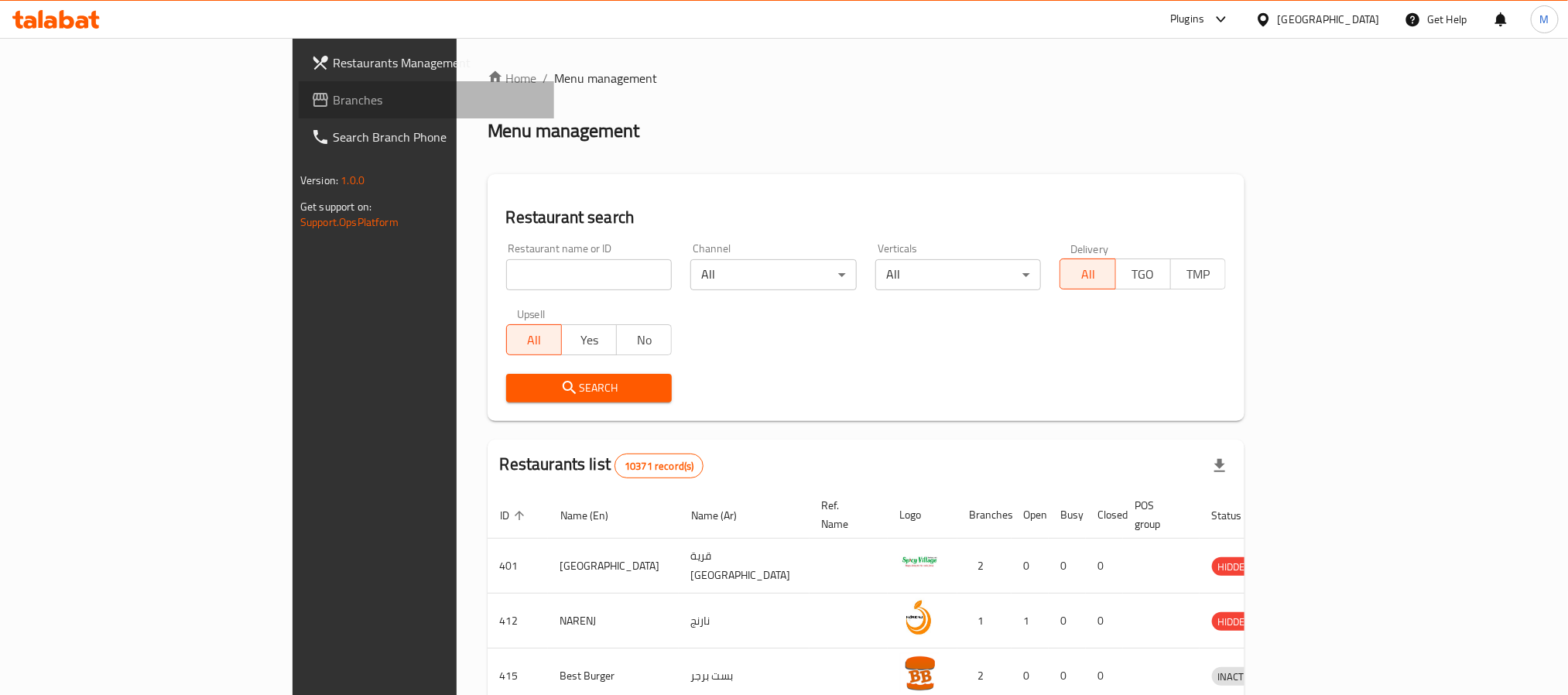
click at [333, 90] on span "Branches" at bounding box center [437, 99] width 209 height 18
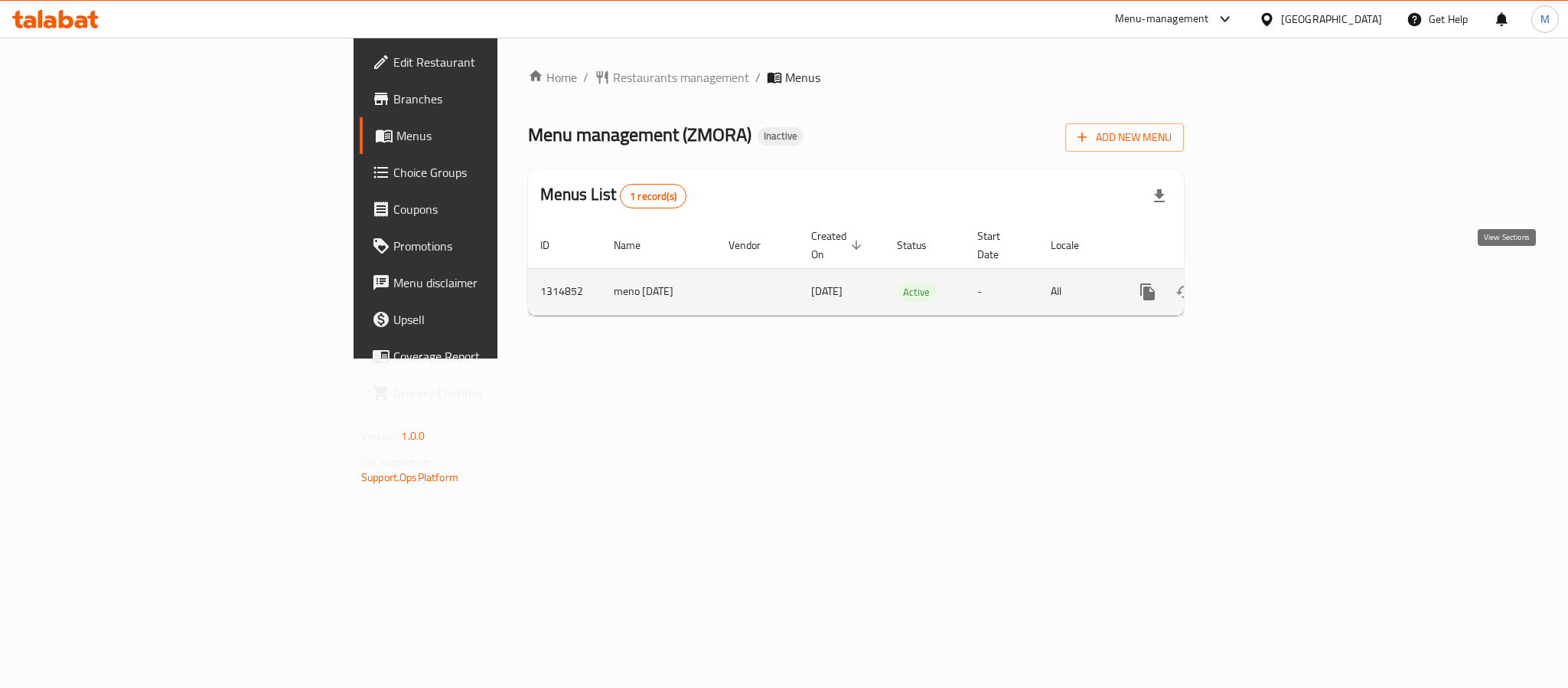
click at [1277, 273] on link "enhanced table" at bounding box center [1258, 292] width 37 height 37
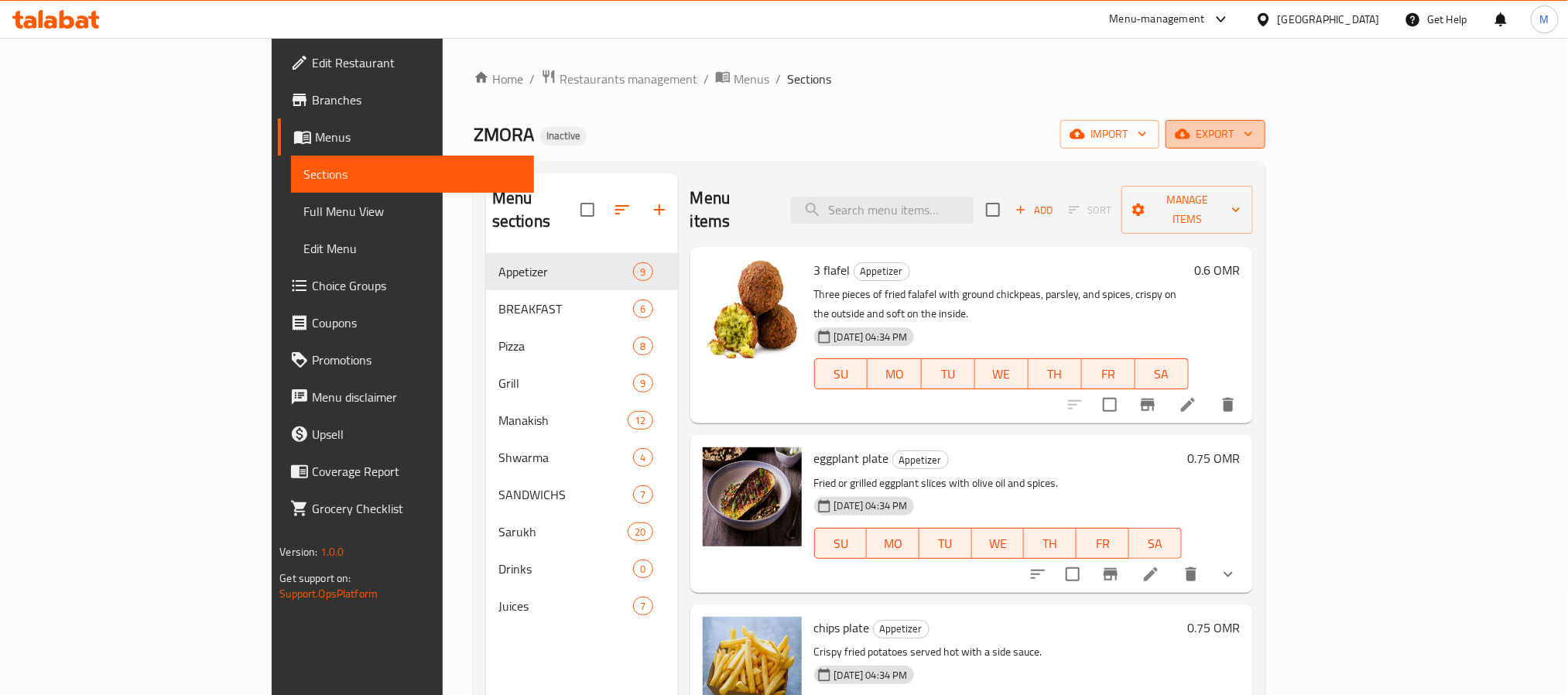
click at [1266, 146] on button "export" at bounding box center [1215, 134] width 100 height 29
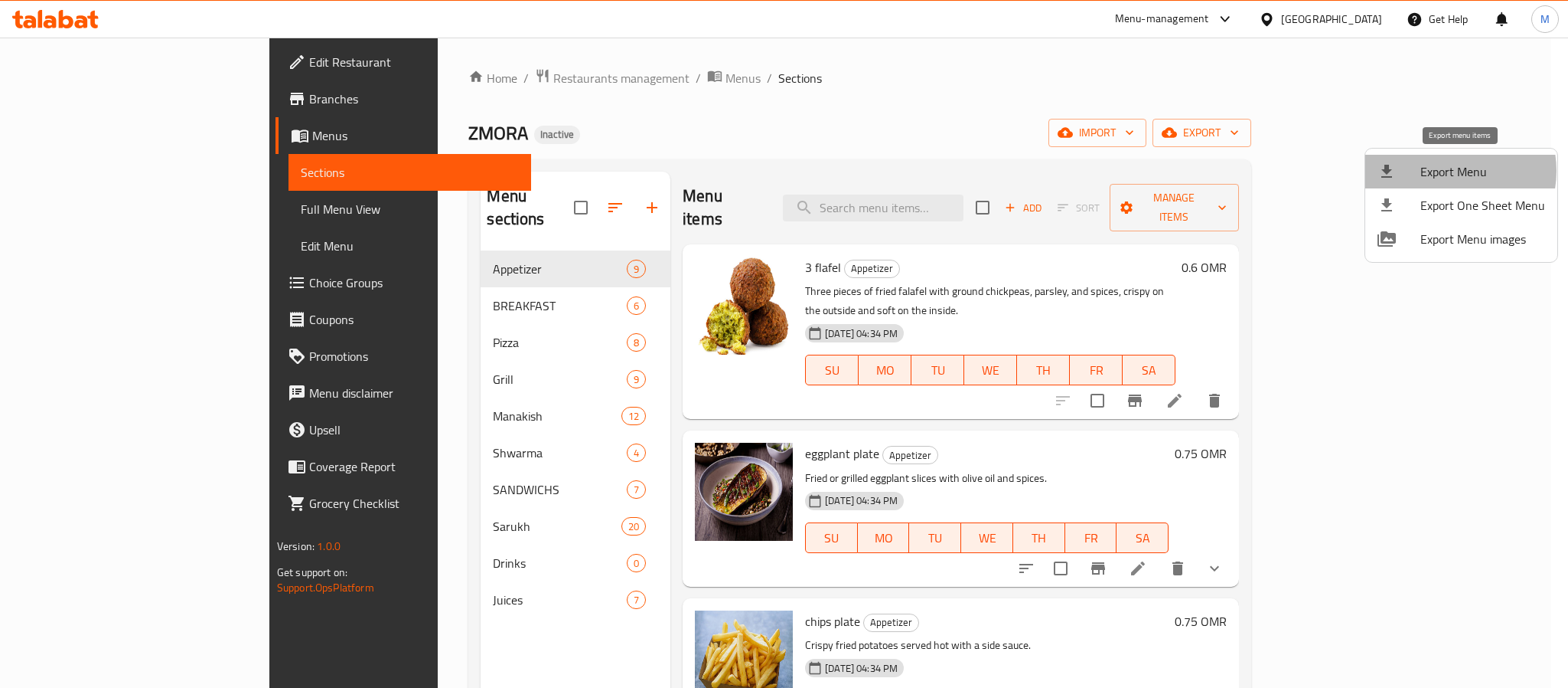
click at [1449, 171] on span "Export Menu" at bounding box center [1482, 171] width 125 height 18
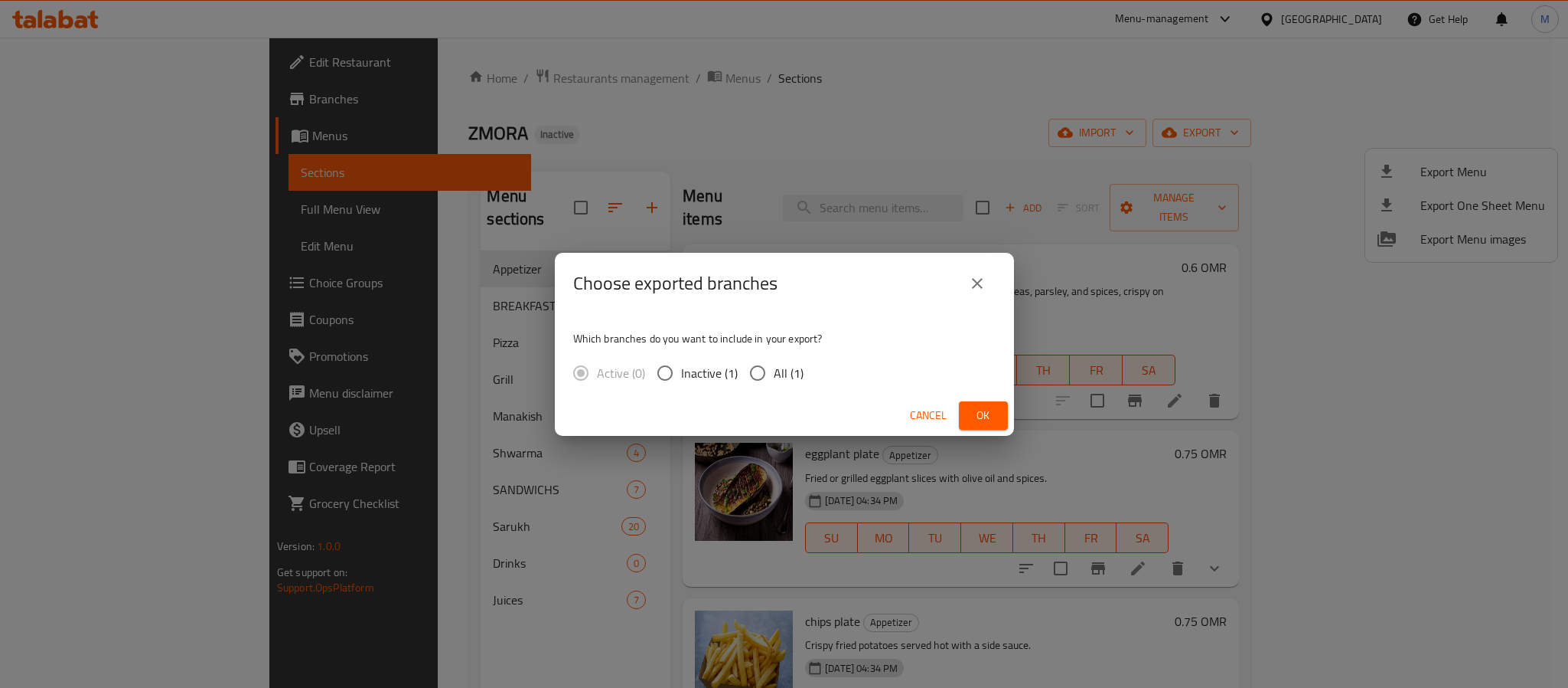
click at [778, 367] on span "All (1)" at bounding box center [788, 372] width 30 height 18
click at [774, 367] on input "All (1)" at bounding box center [757, 372] width 32 height 32
radio input "true"
click at [979, 415] on span "Ok" at bounding box center [983, 415] width 24 height 19
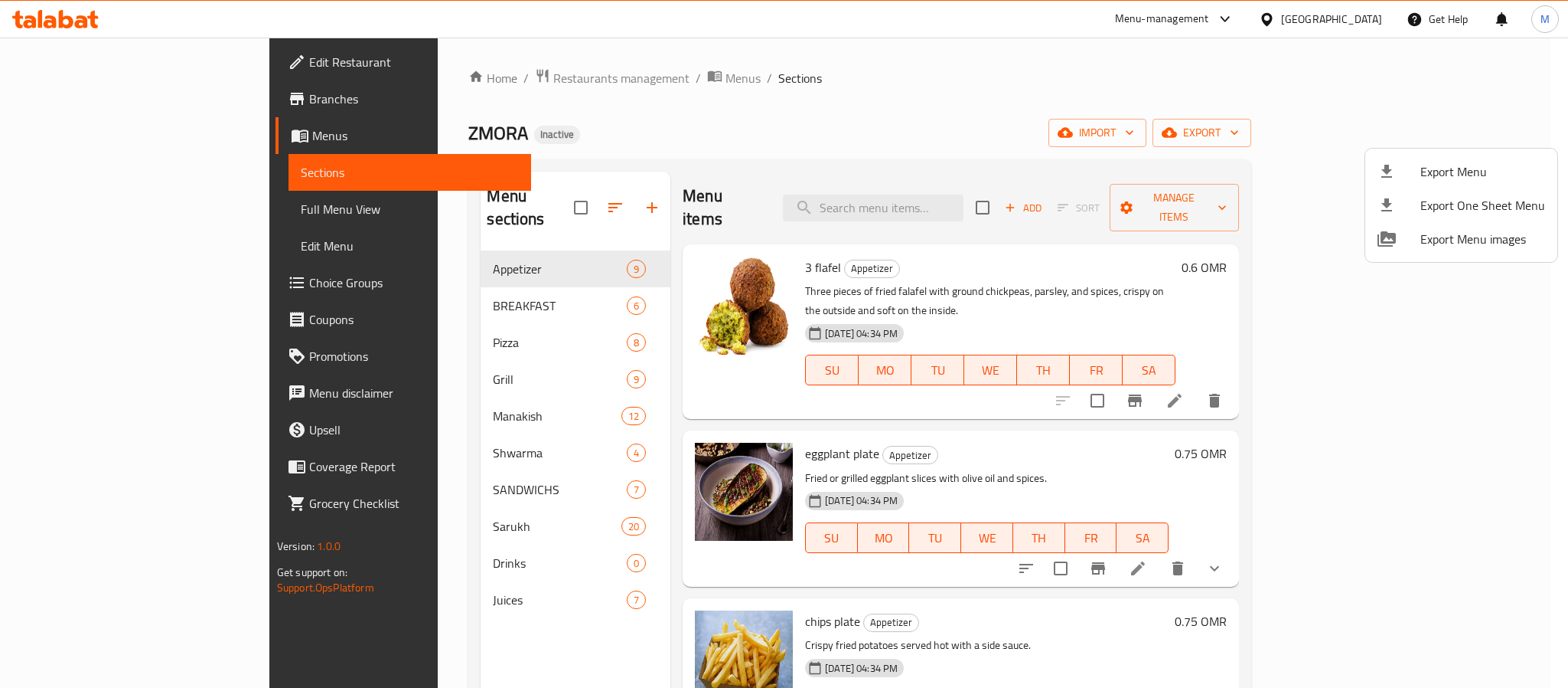
click at [775, 136] on div at bounding box center [784, 344] width 1568 height 688
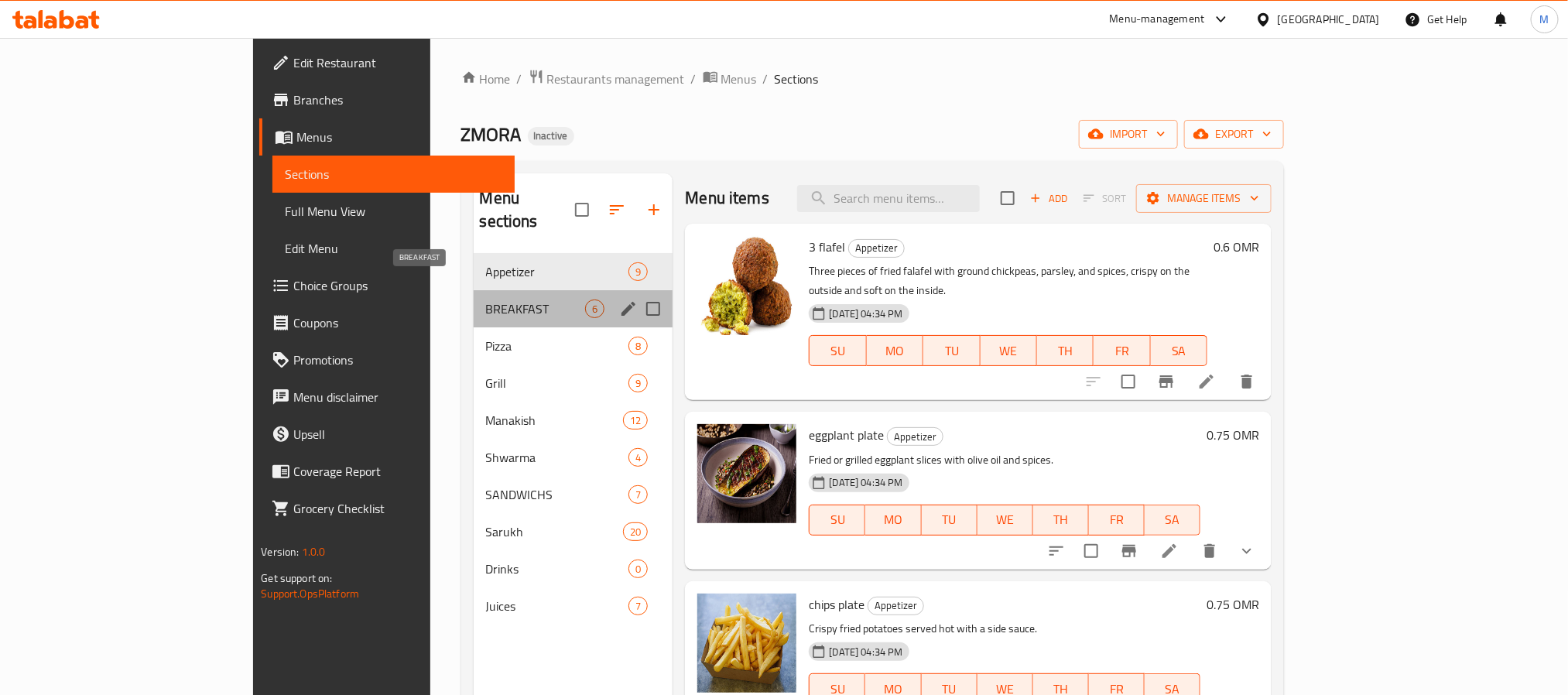
click at [486, 300] on span "BREAKFAST" at bounding box center [535, 308] width 100 height 18
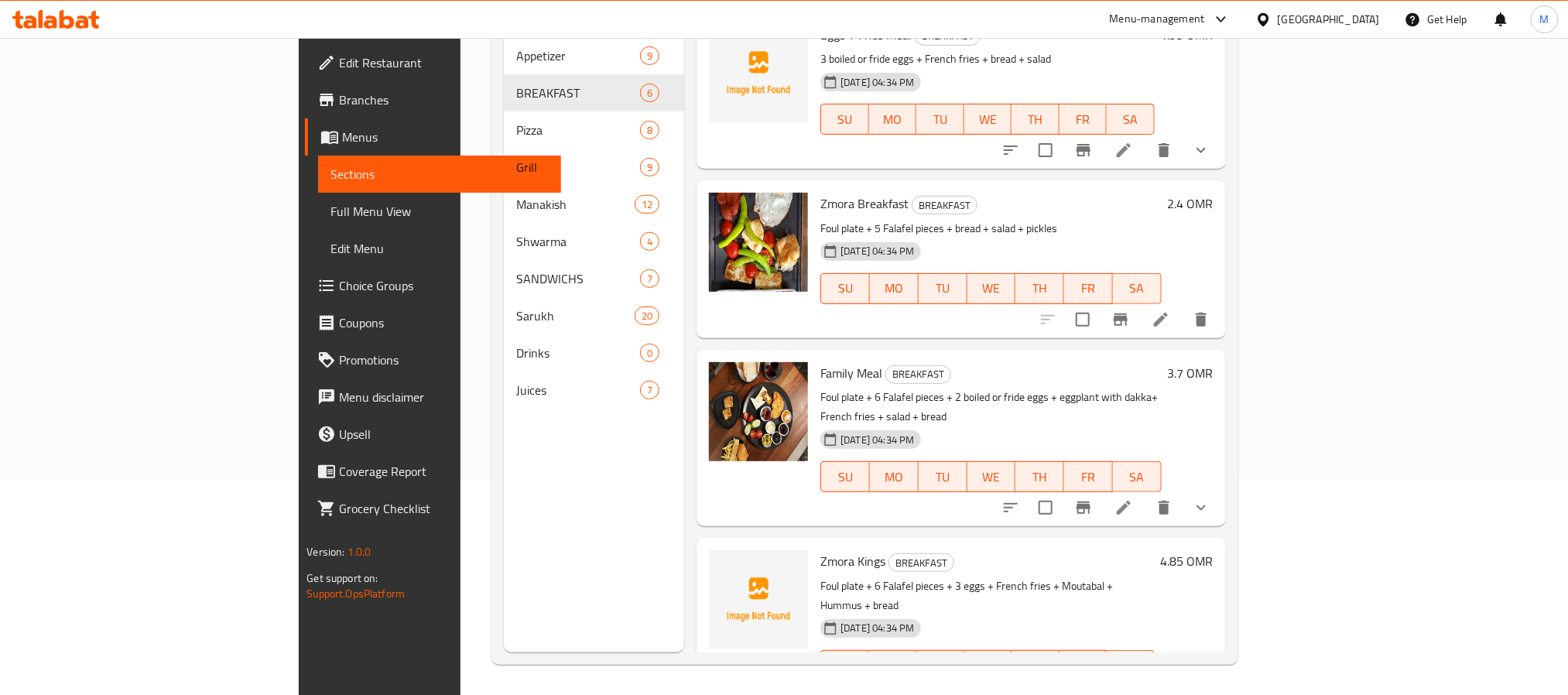
scroll to position [216, 0]
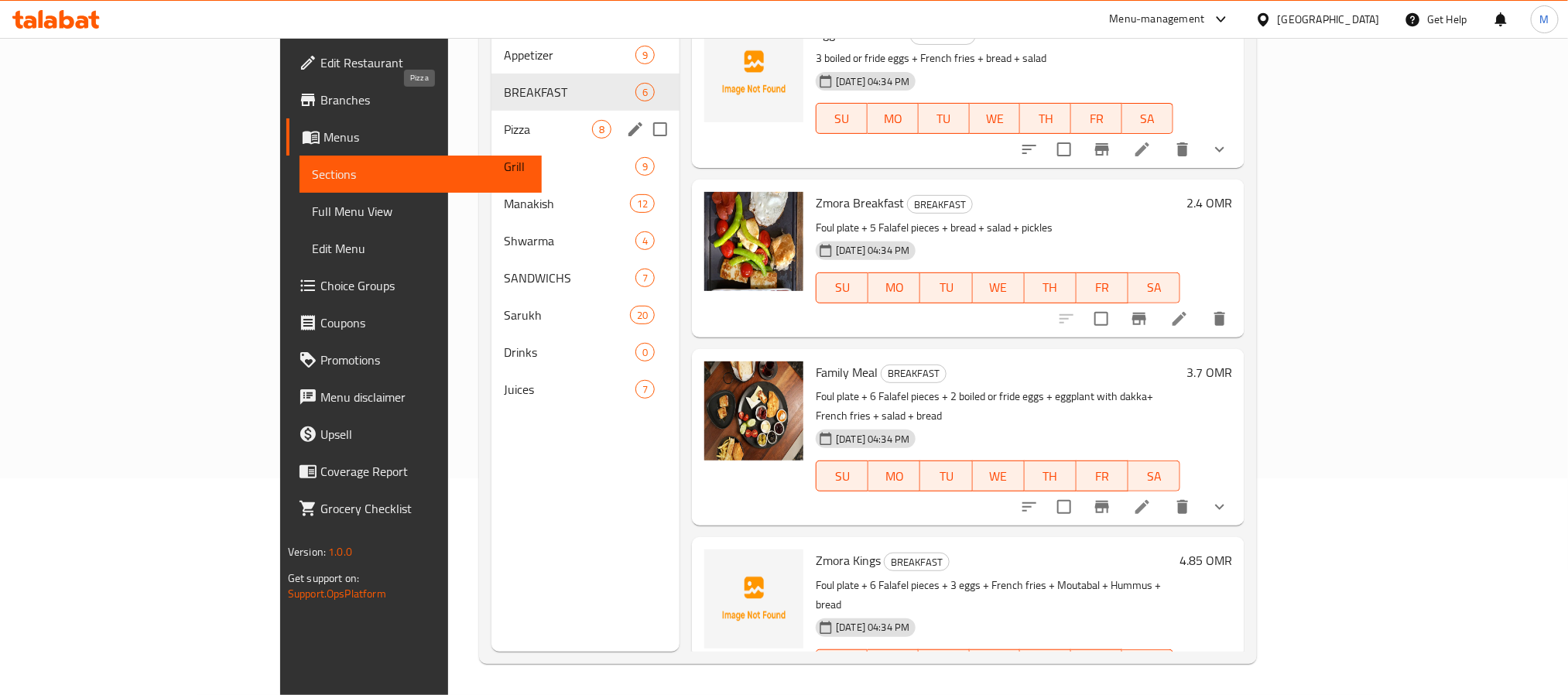
click at [504, 120] on span "Pizza" at bounding box center [548, 129] width 88 height 18
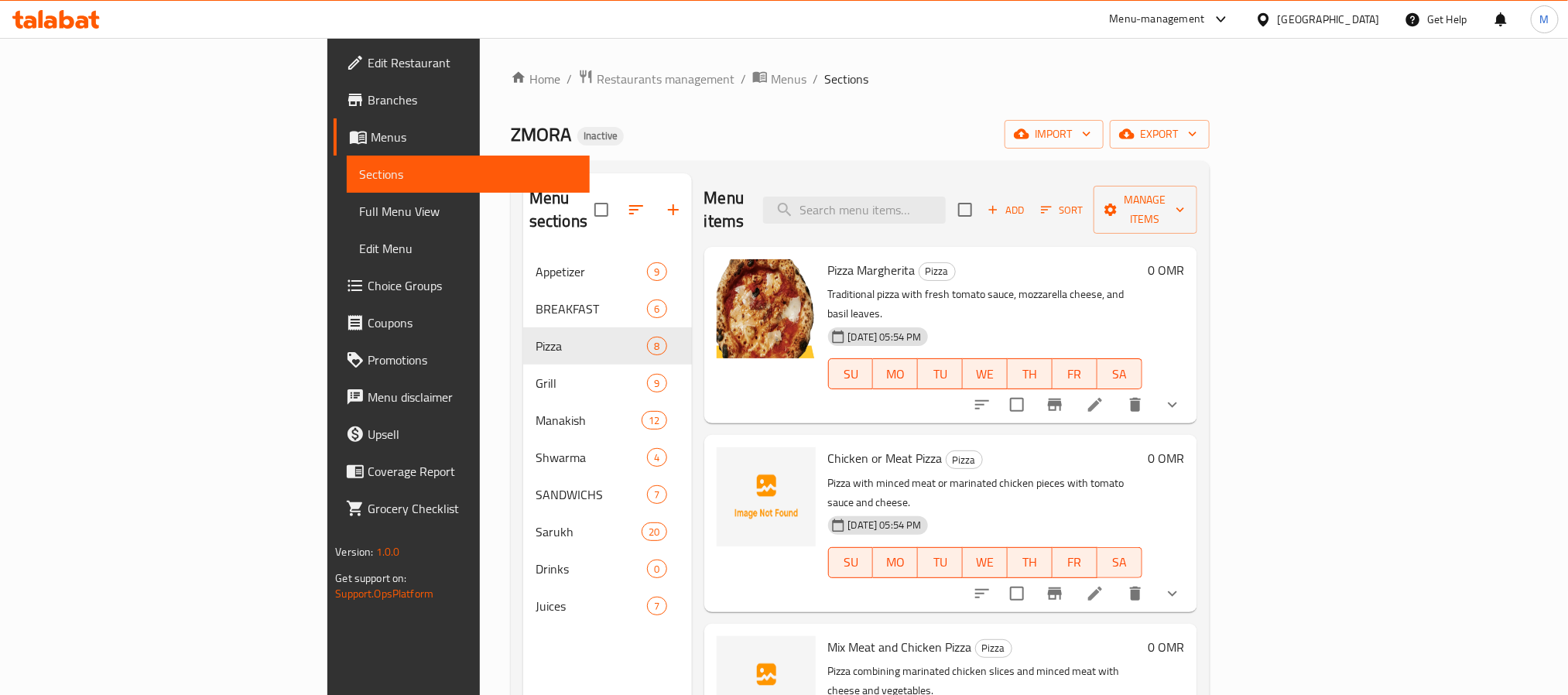
click at [822, 440] on div "Chicken or Meat Pizza Pizza Pizza with minced meat or marinated chicken pieces …" at bounding box center [986, 522] width 327 height 164
click at [828, 447] on span "Chicken or Meat Pizza" at bounding box center [886, 458] width 115 height 23
copy span "Chicken"
